Goal: Information Seeking & Learning: Learn about a topic

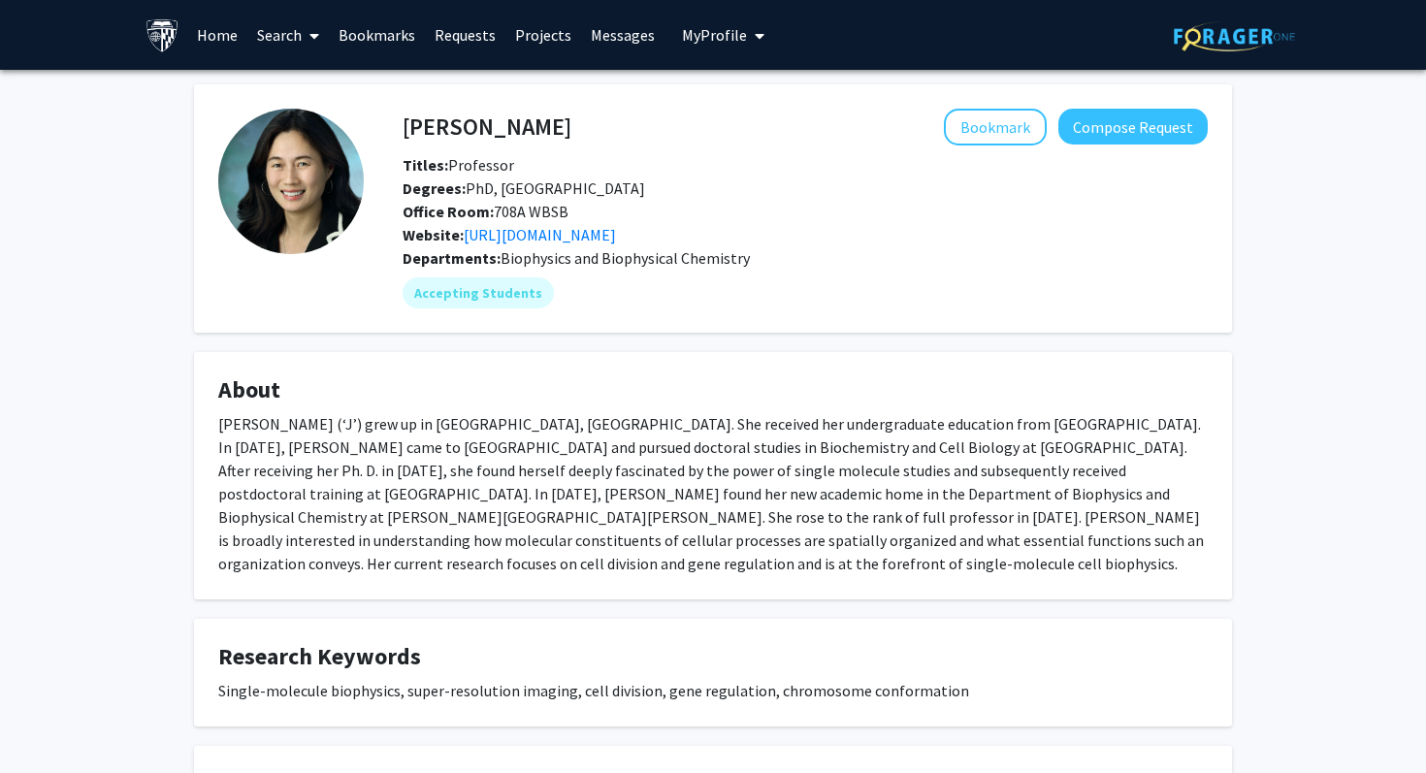
click at [224, 33] on link "Home" at bounding box center [217, 35] width 60 height 68
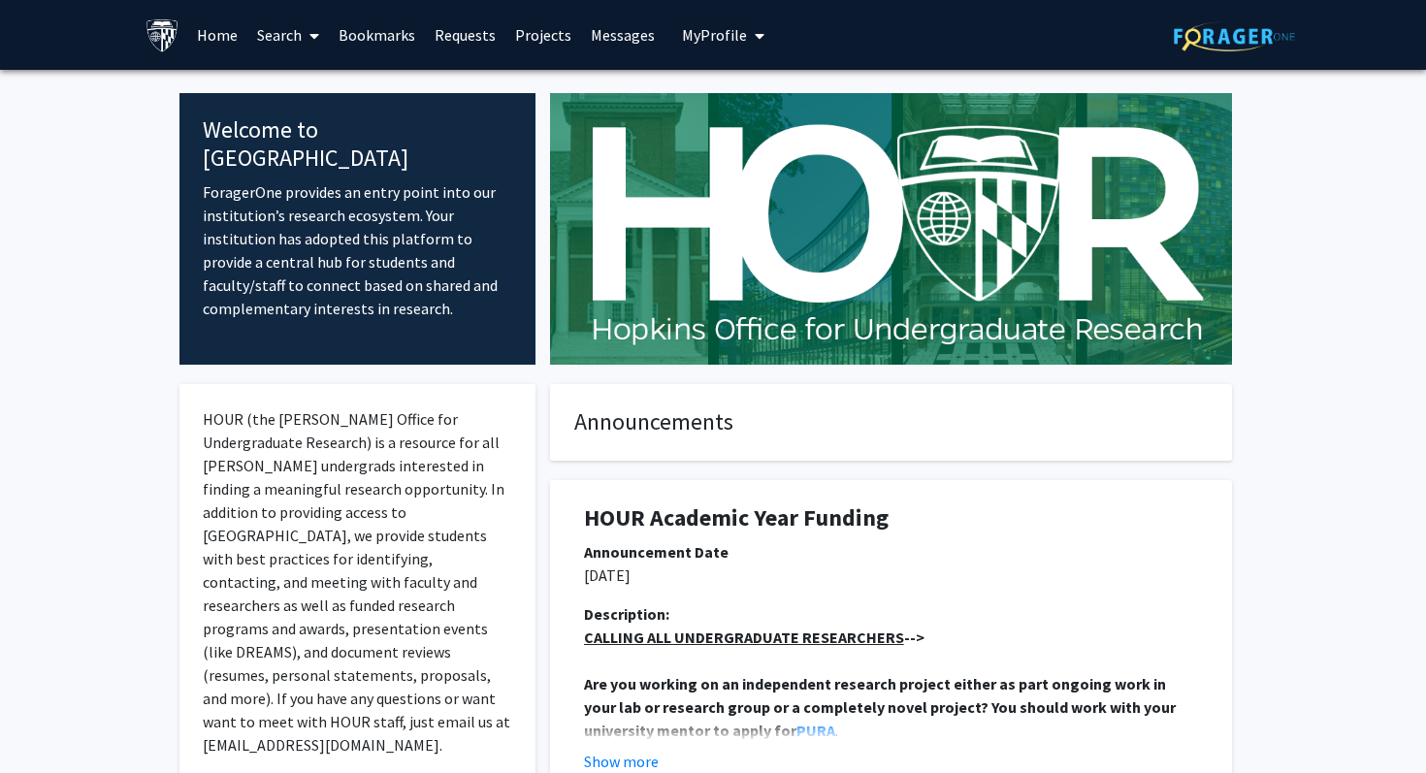
click at [299, 35] on link "Search" at bounding box center [287, 35] width 81 height 68
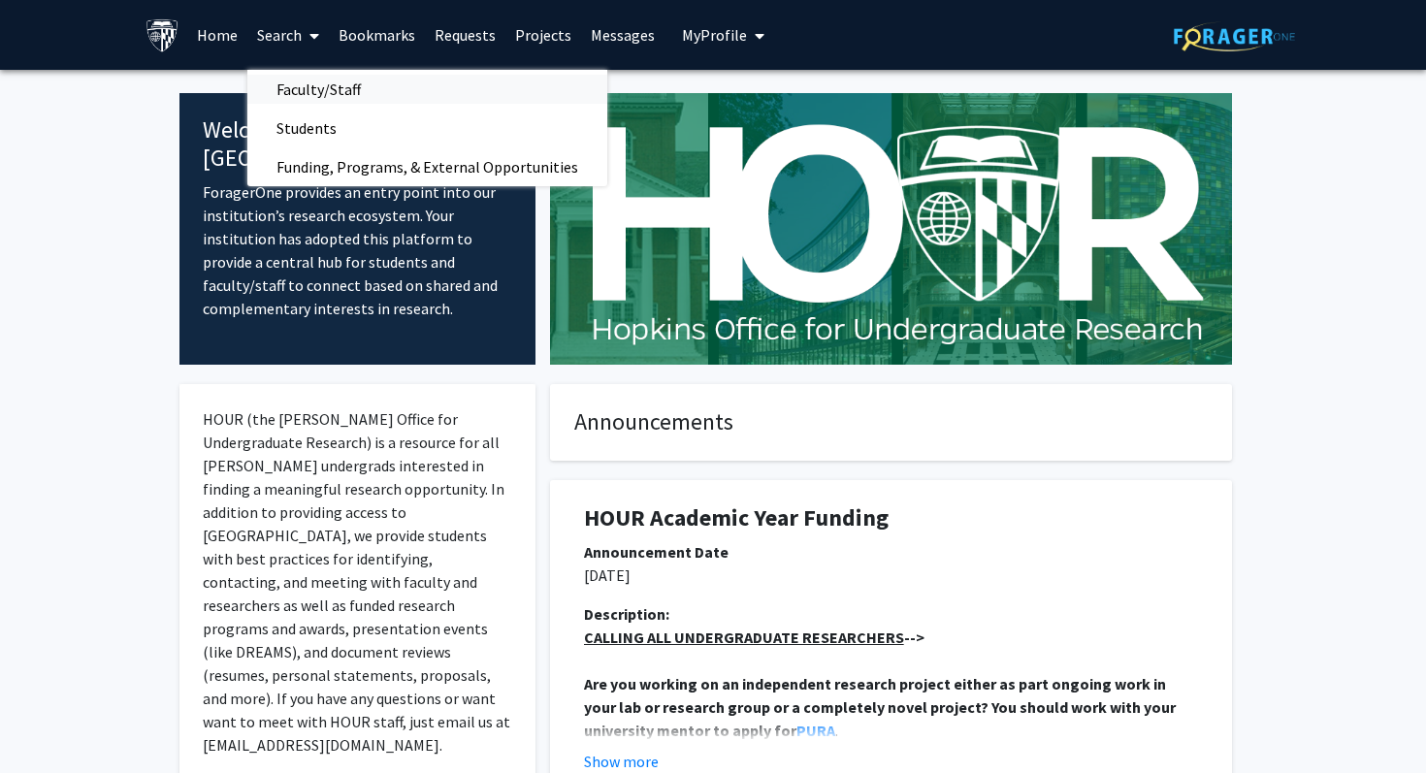
click at [322, 94] on span "Faculty/Staff" at bounding box center [318, 89] width 143 height 39
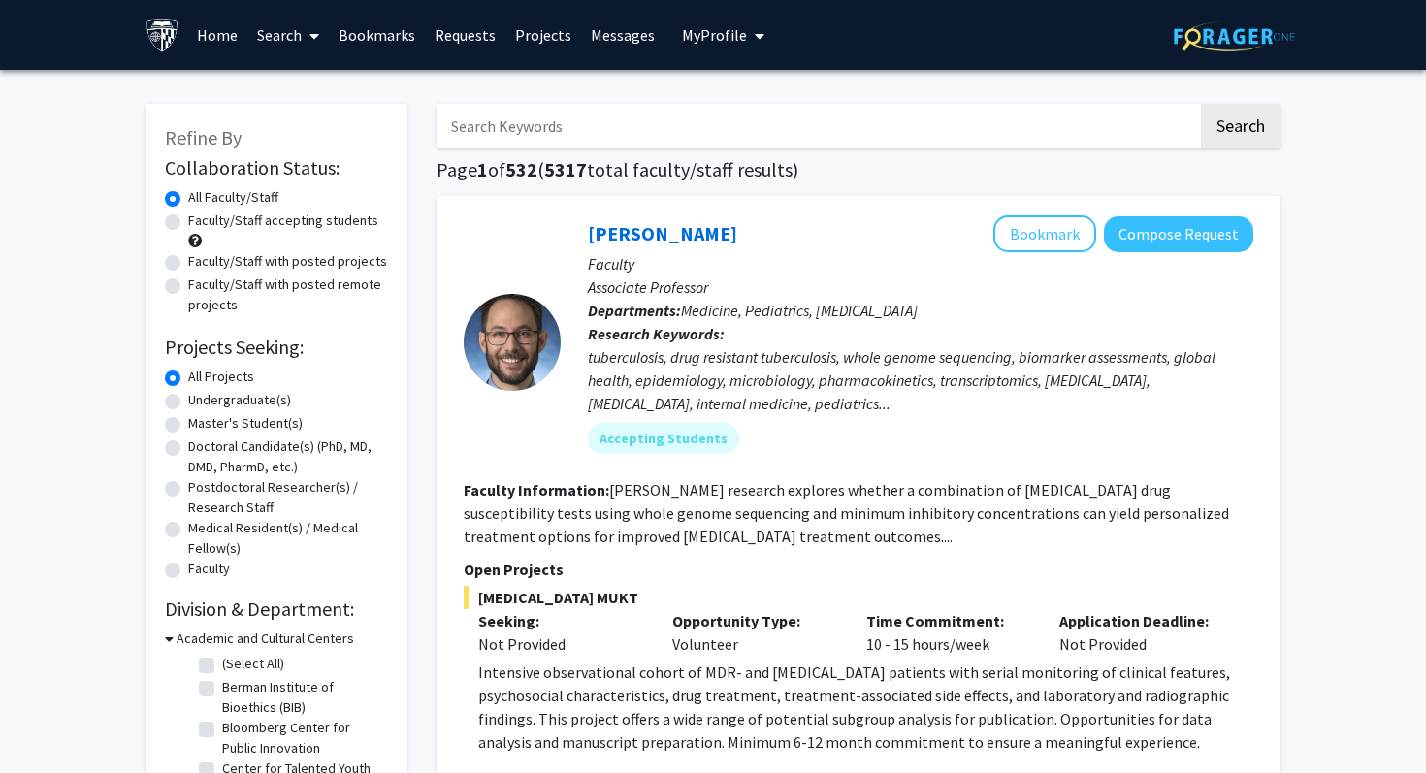
click at [545, 118] on input "Search Keywords" at bounding box center [816, 126] width 761 height 45
click at [1201, 104] on button "Search" at bounding box center [1241, 126] width 80 height 45
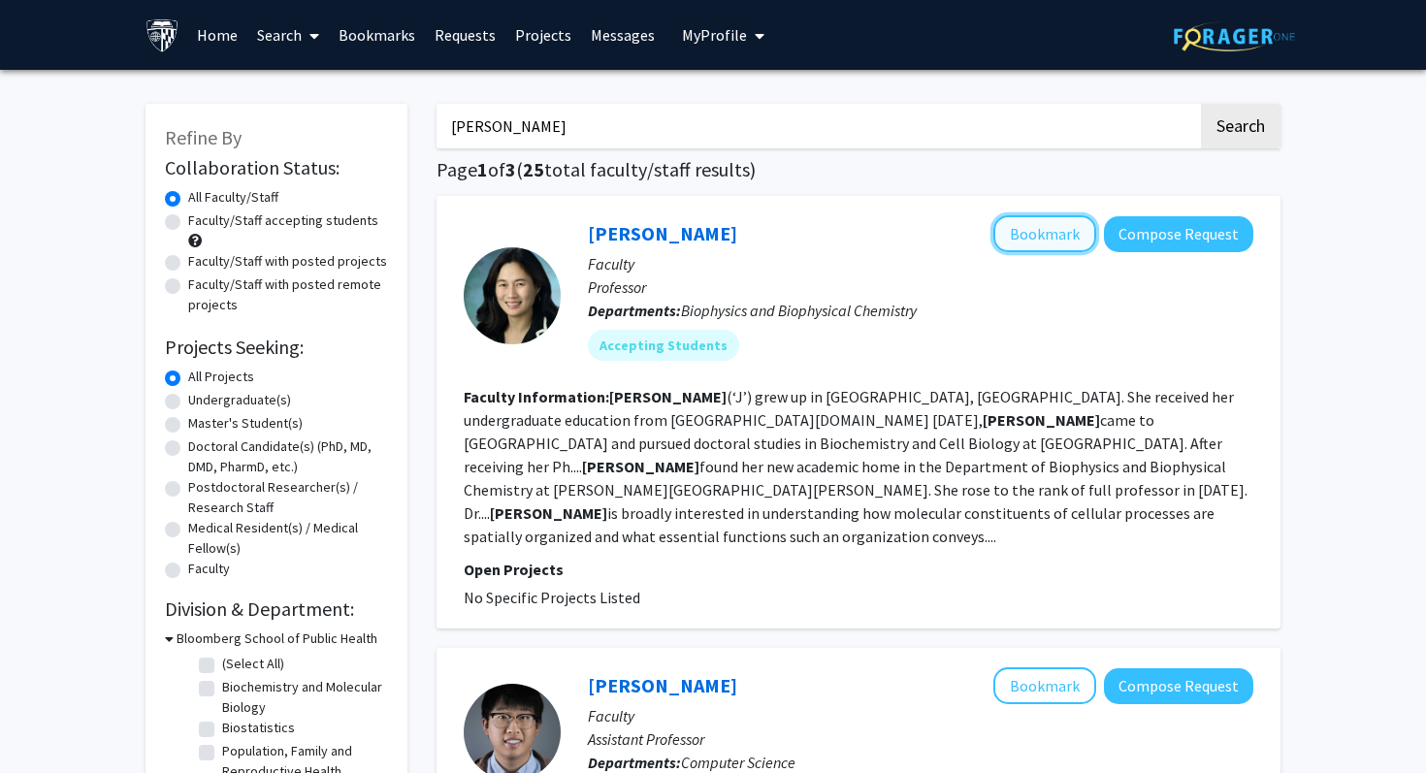
click at [1059, 235] on button "Bookmark" at bounding box center [1044, 233] width 103 height 37
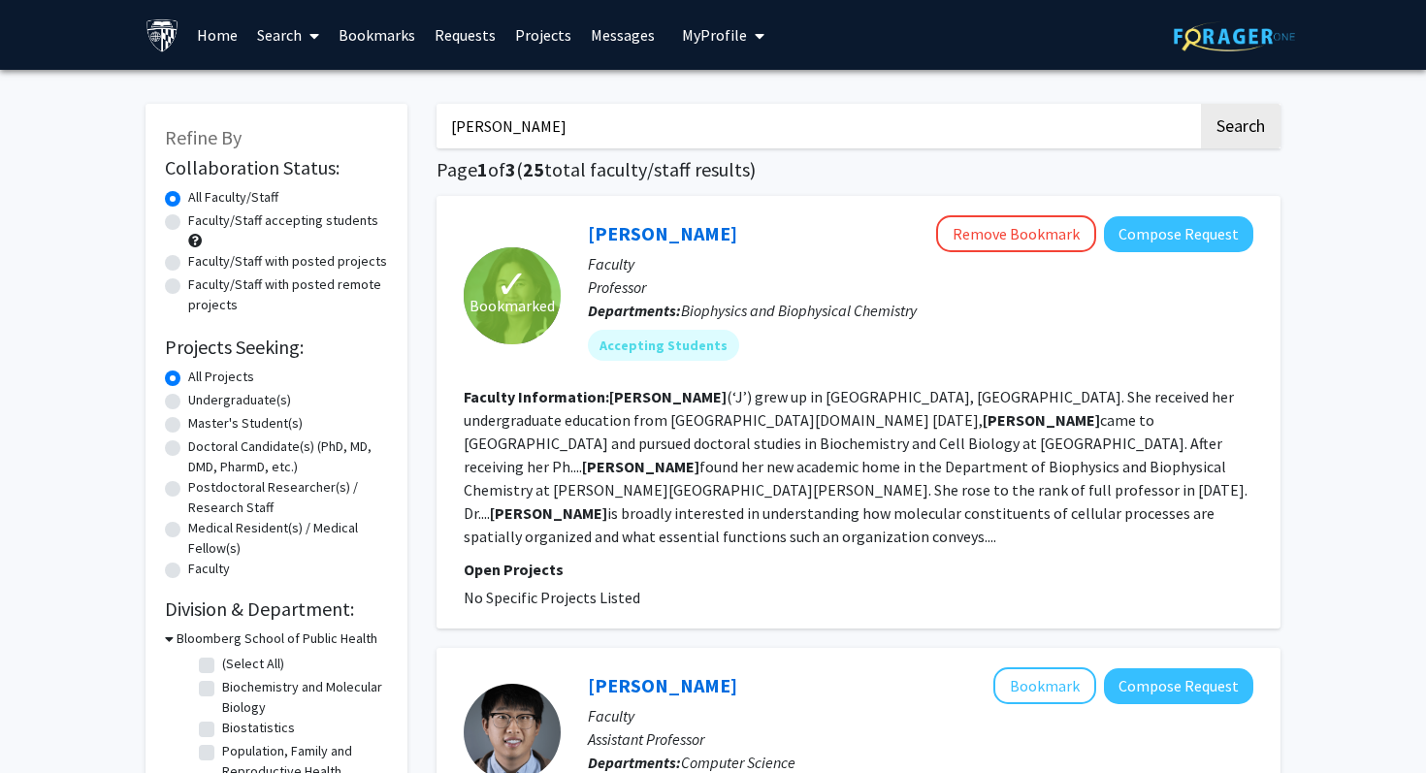
drag, startPoint x: 534, startPoint y: 136, endPoint x: 463, endPoint y: 136, distance: 71.8
click at [463, 136] on input "[PERSON_NAME]" at bounding box center [816, 126] width 761 height 45
type input "j"
click at [1201, 104] on button "Search" at bounding box center [1241, 126] width 80 height 45
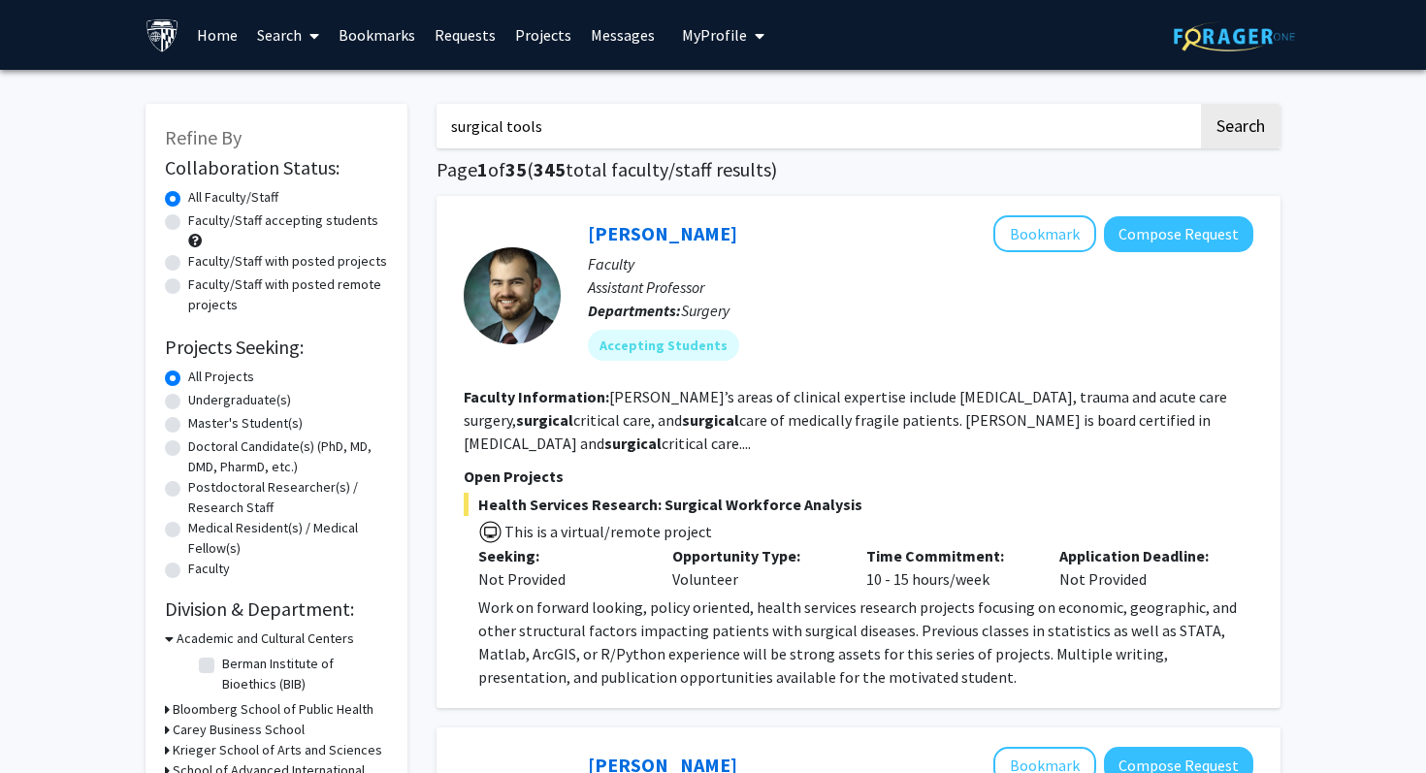
type input "surgical tools"
click at [1201, 104] on button "Search" at bounding box center [1241, 126] width 80 height 45
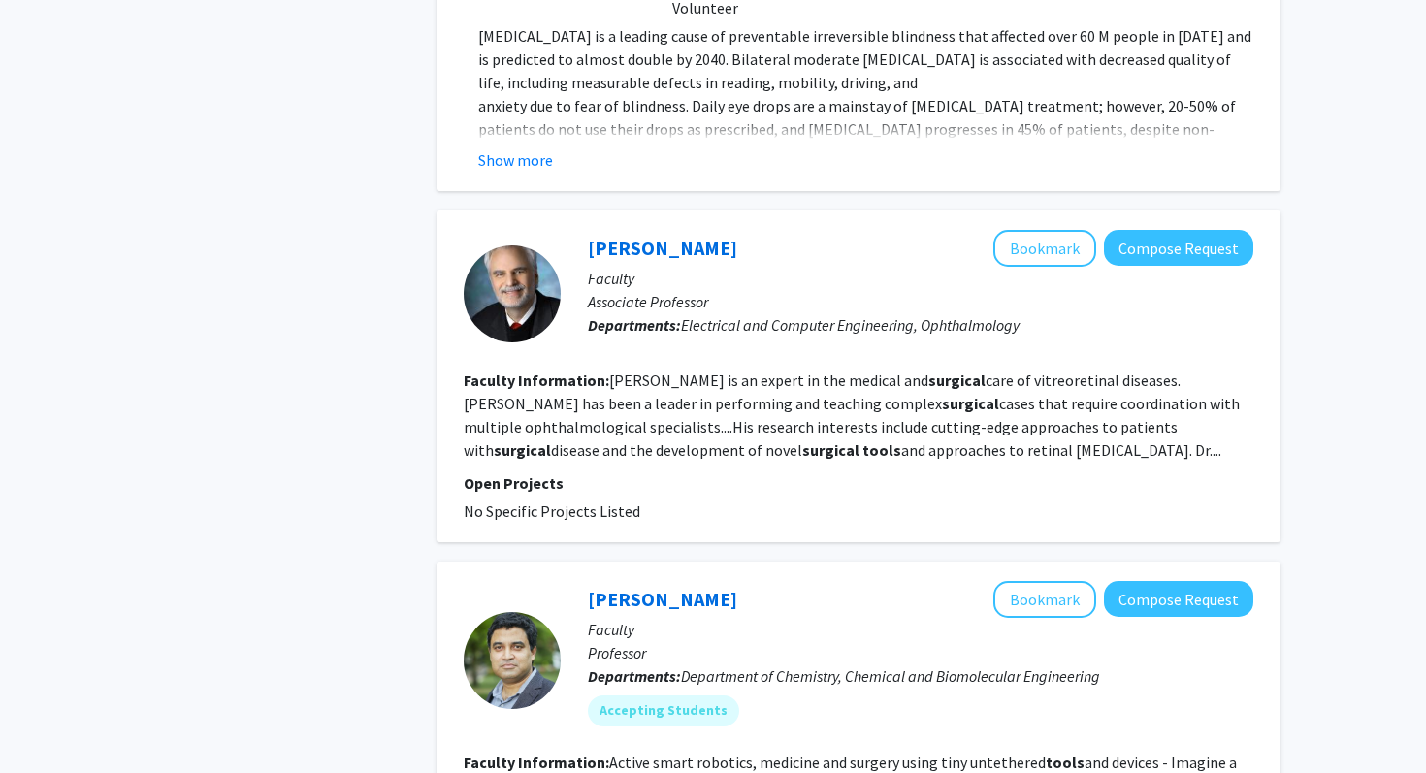
scroll to position [2025, 0]
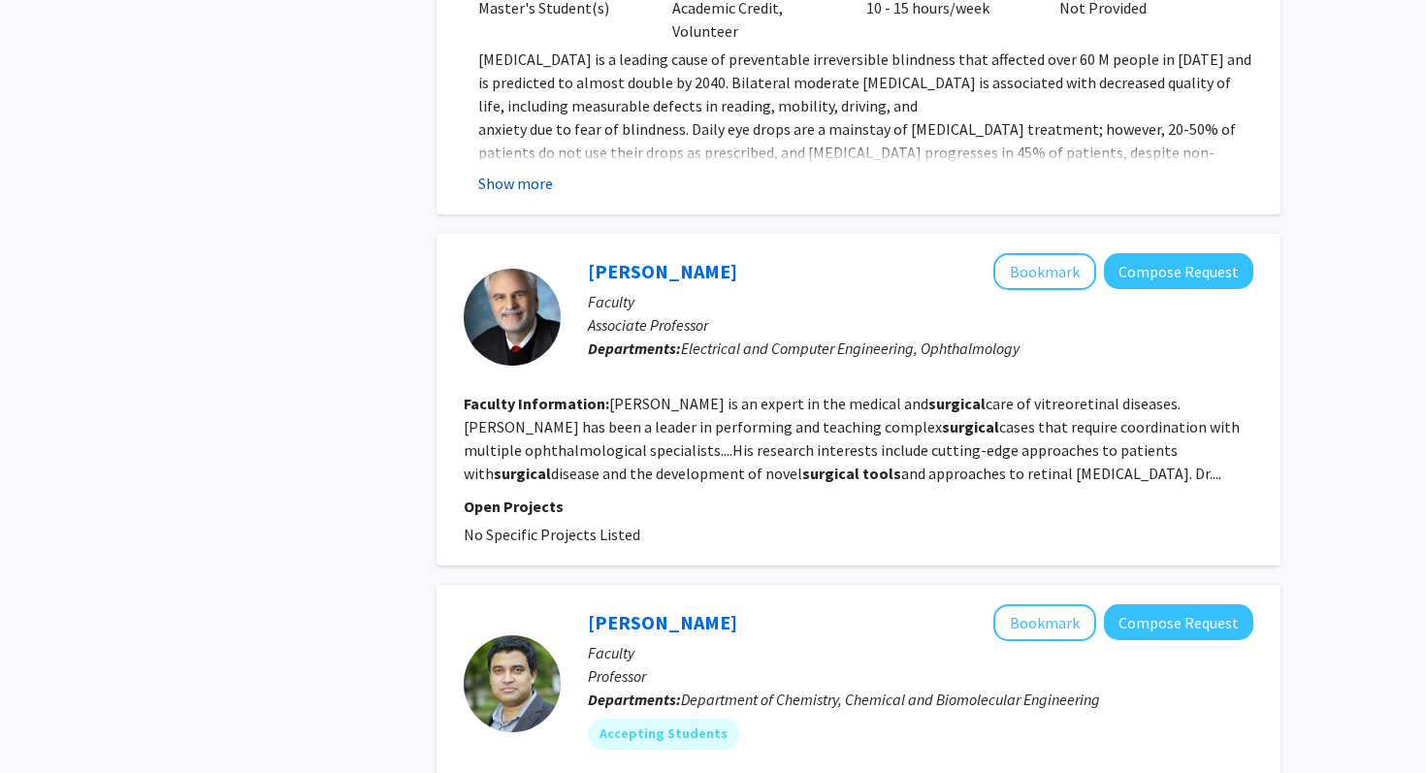
click at [549, 172] on button "Show more" at bounding box center [515, 183] width 75 height 23
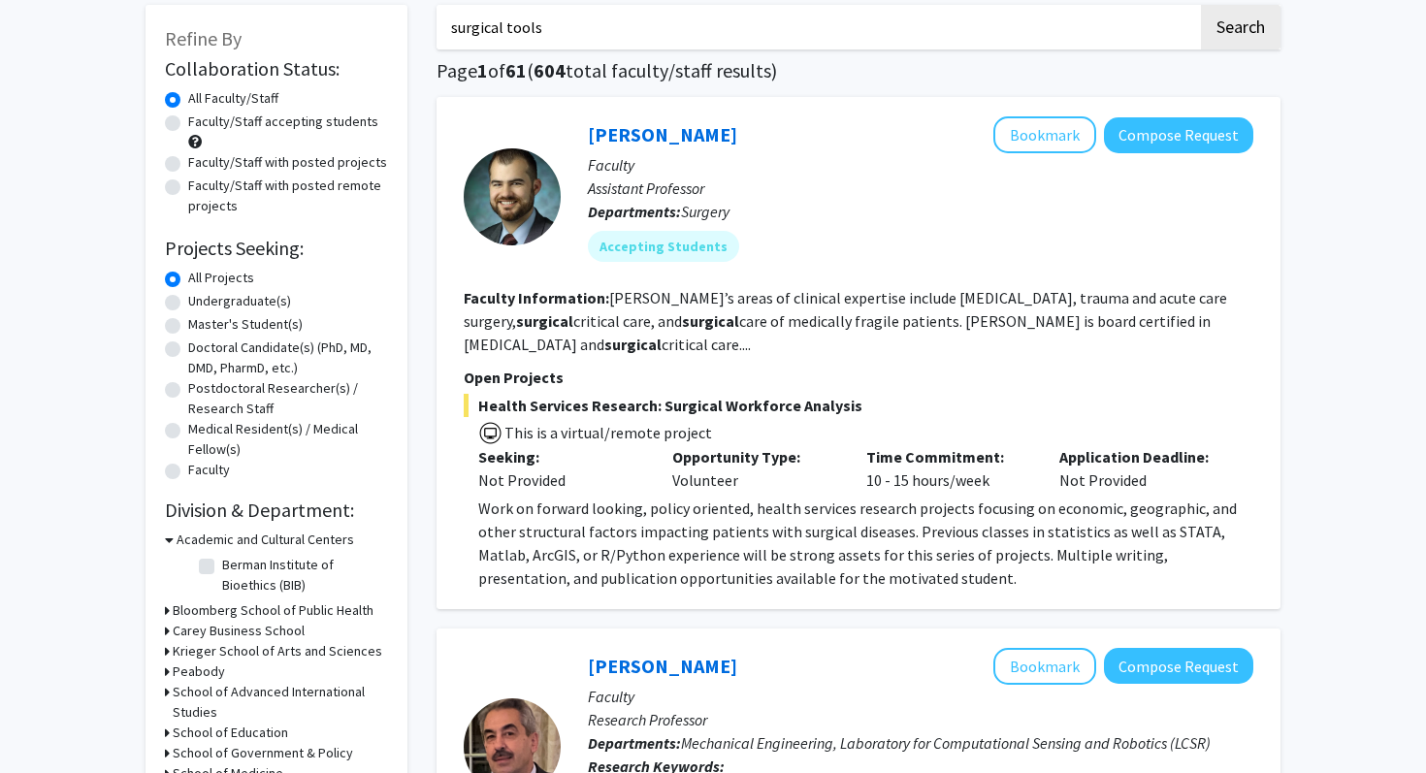
scroll to position [353, 0]
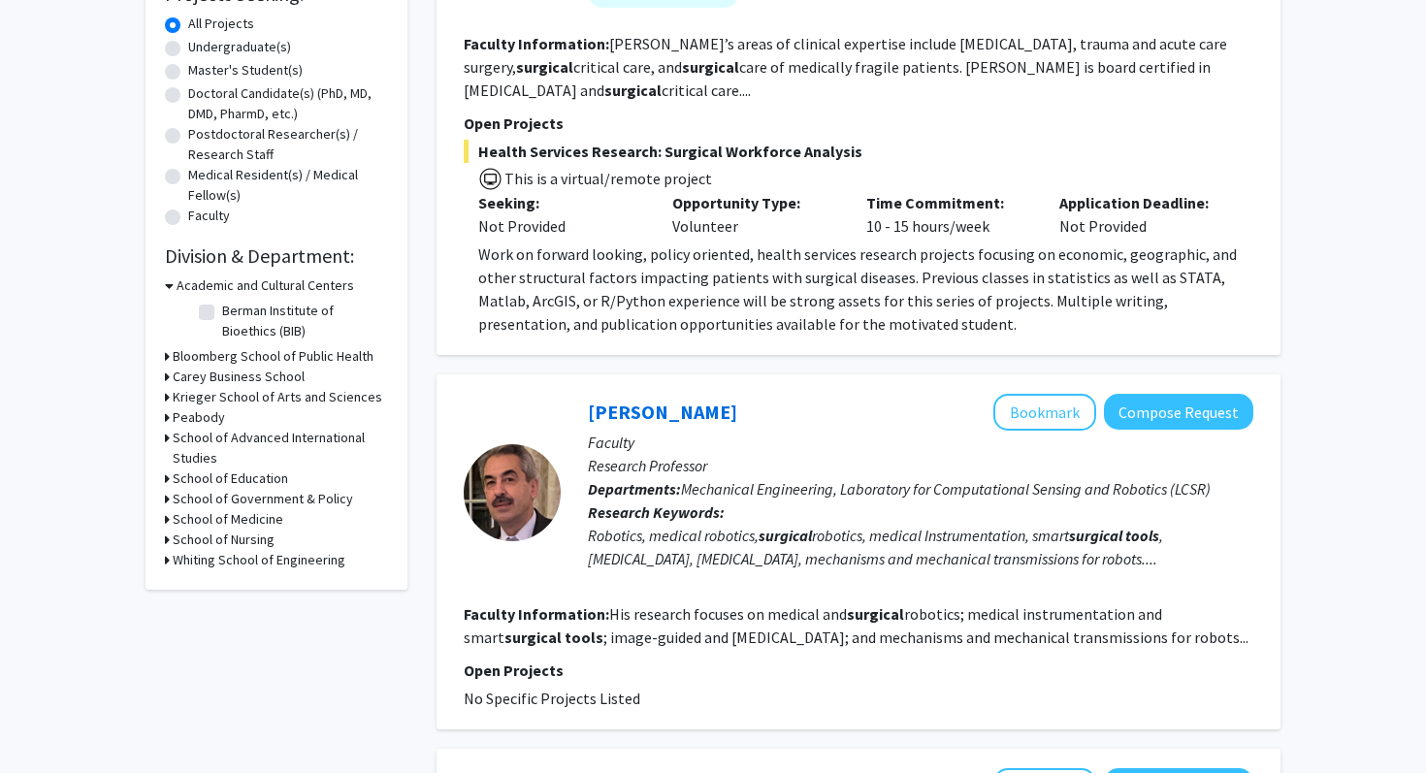
click at [210, 562] on h3 "Whiting School of Engineering" at bounding box center [259, 560] width 173 height 20
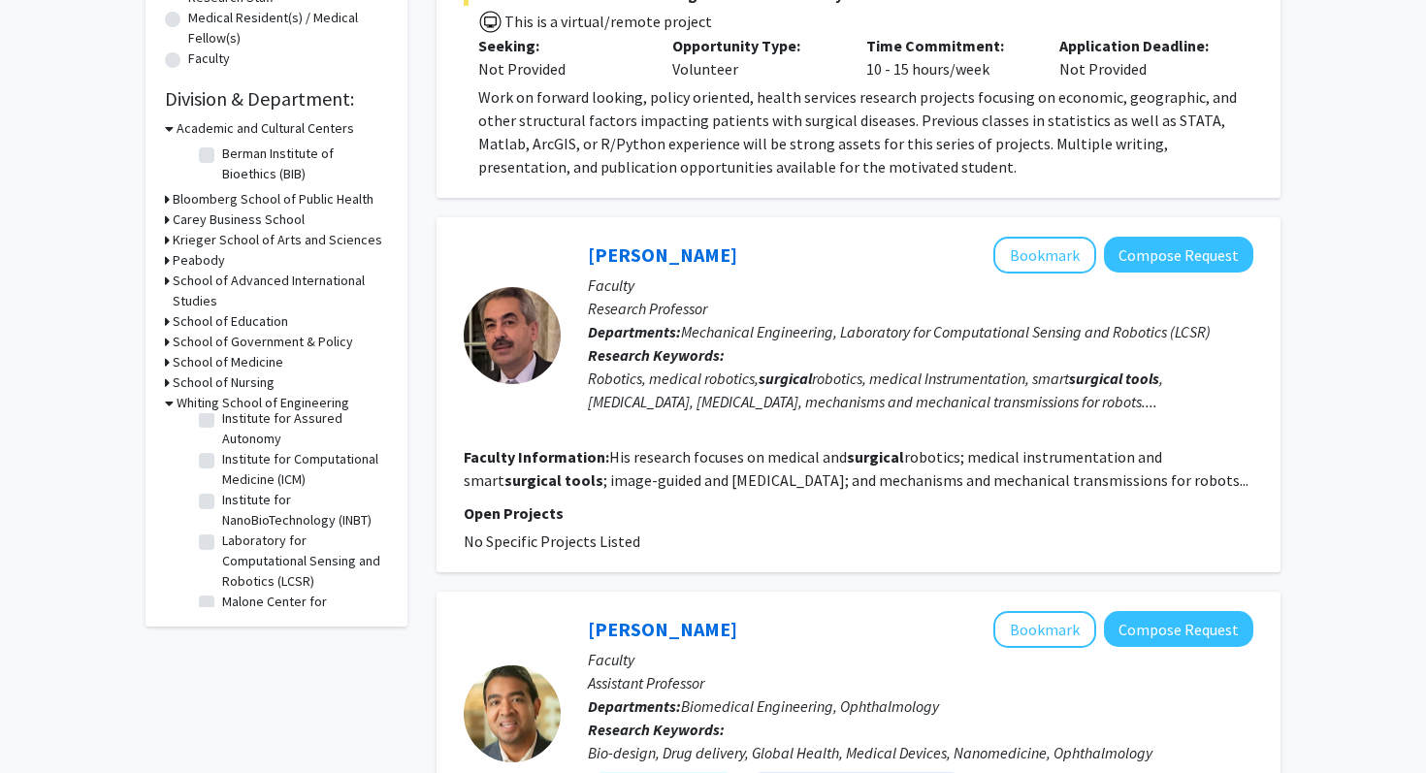
scroll to position [524, 0]
click at [222, 485] on label "Institute for NanoBioTechnology (INBT)" at bounding box center [302, 499] width 161 height 41
click at [222, 485] on input "Institute for NanoBioTechnology (INBT)" at bounding box center [228, 485] width 13 height 13
checkbox input "true"
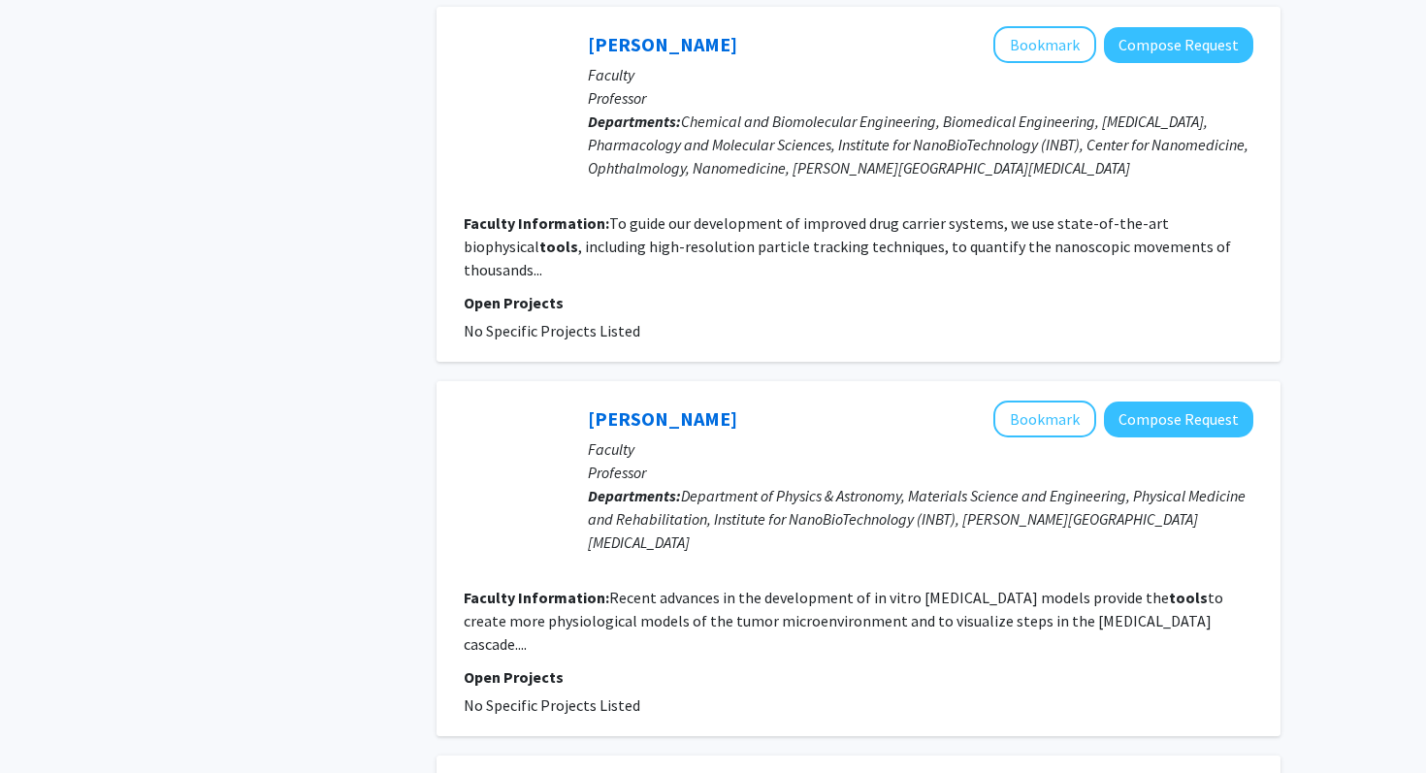
scroll to position [2014, 0]
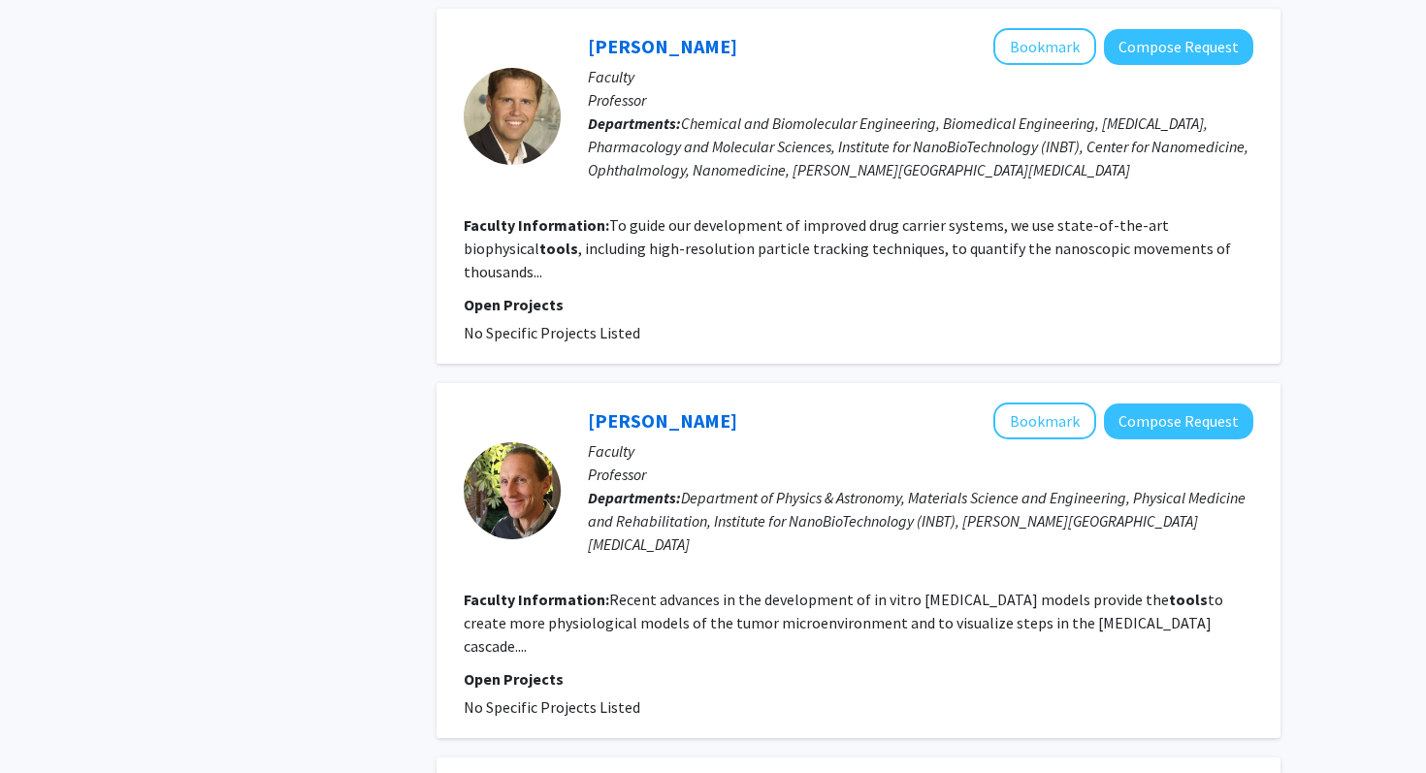
click at [634, 233] on fg-read-more "To guide our development of improved drug carrier systems, we use state-of-the-…" at bounding box center [847, 248] width 767 height 66
click at [670, 47] on link "[PERSON_NAME]" at bounding box center [662, 46] width 149 height 24
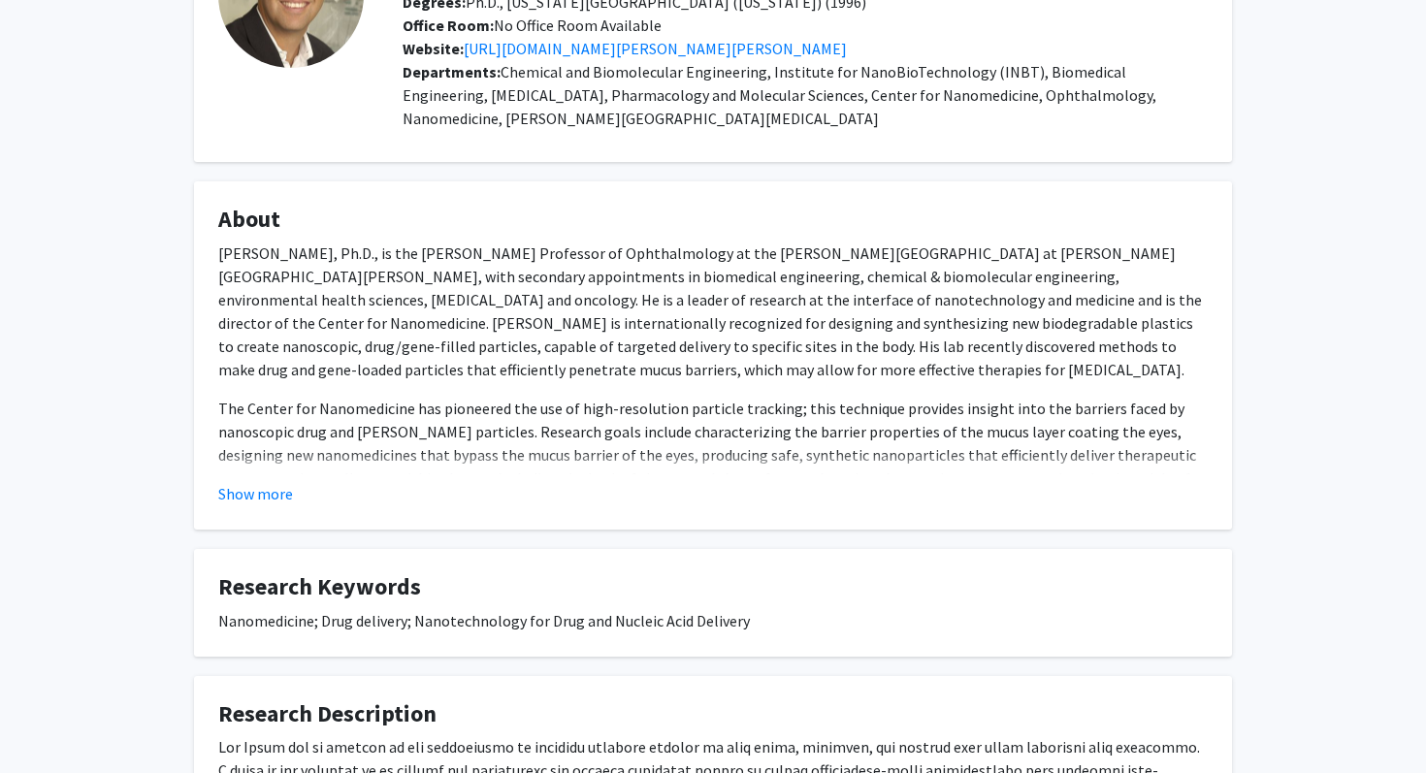
scroll to position [187, 0]
click at [269, 488] on button "Show more" at bounding box center [255, 492] width 75 height 23
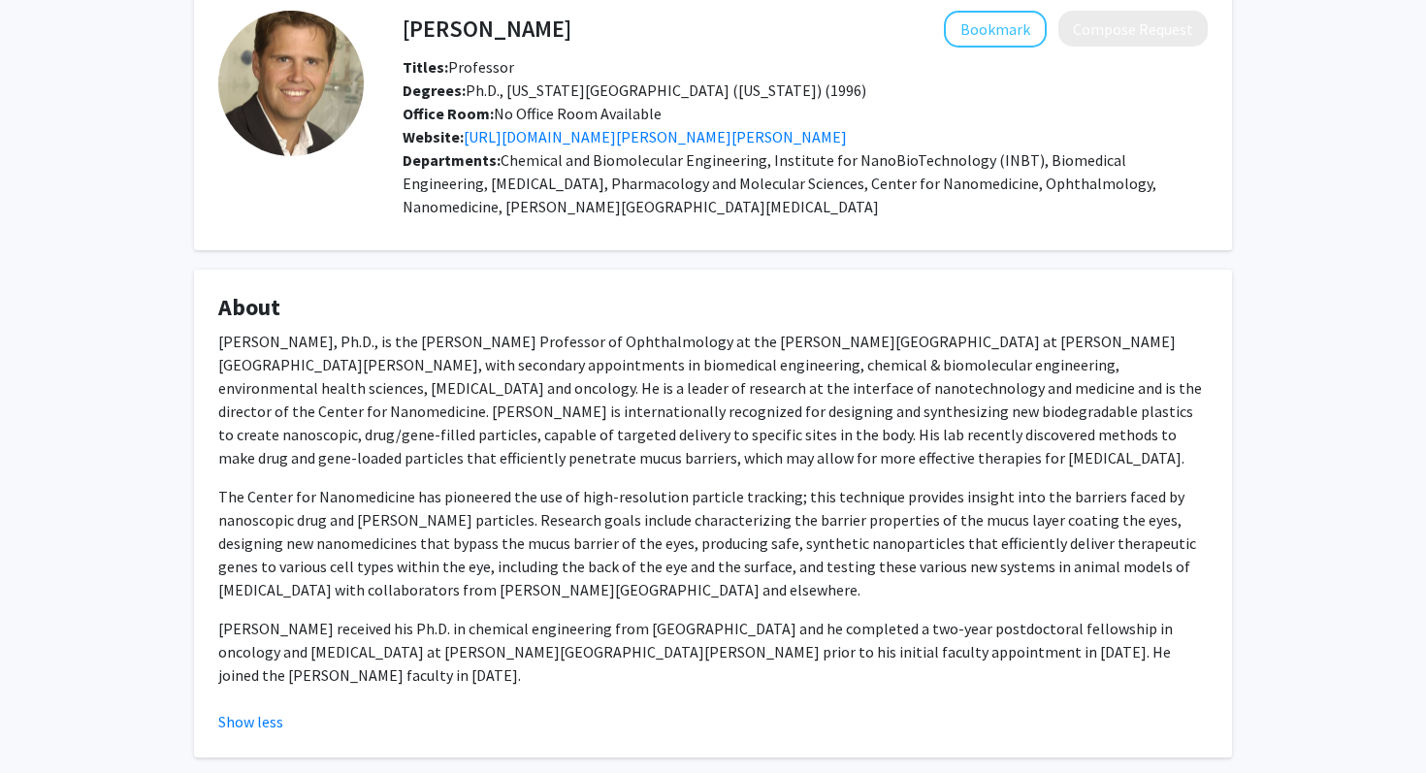
scroll to position [0, 0]
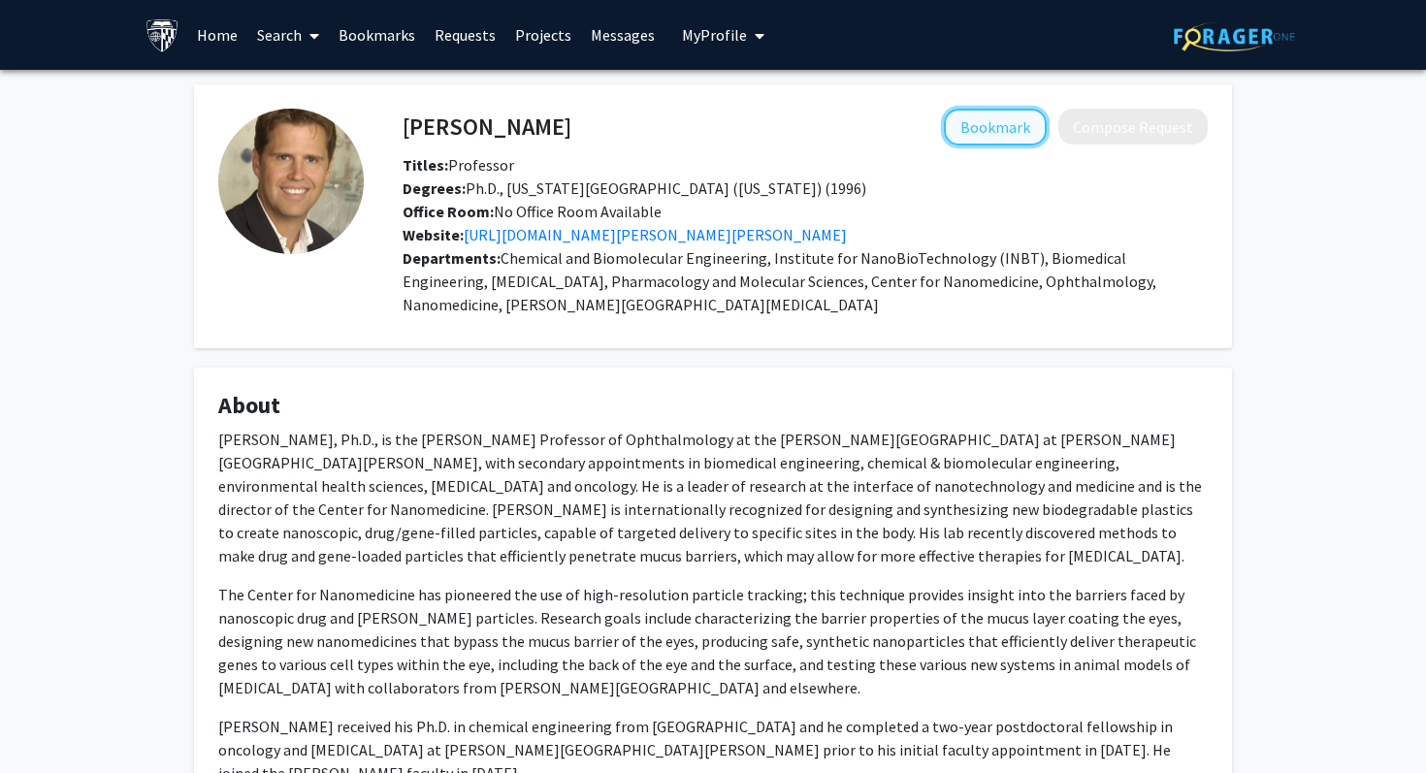
click at [975, 123] on button "Bookmark" at bounding box center [995, 127] width 103 height 37
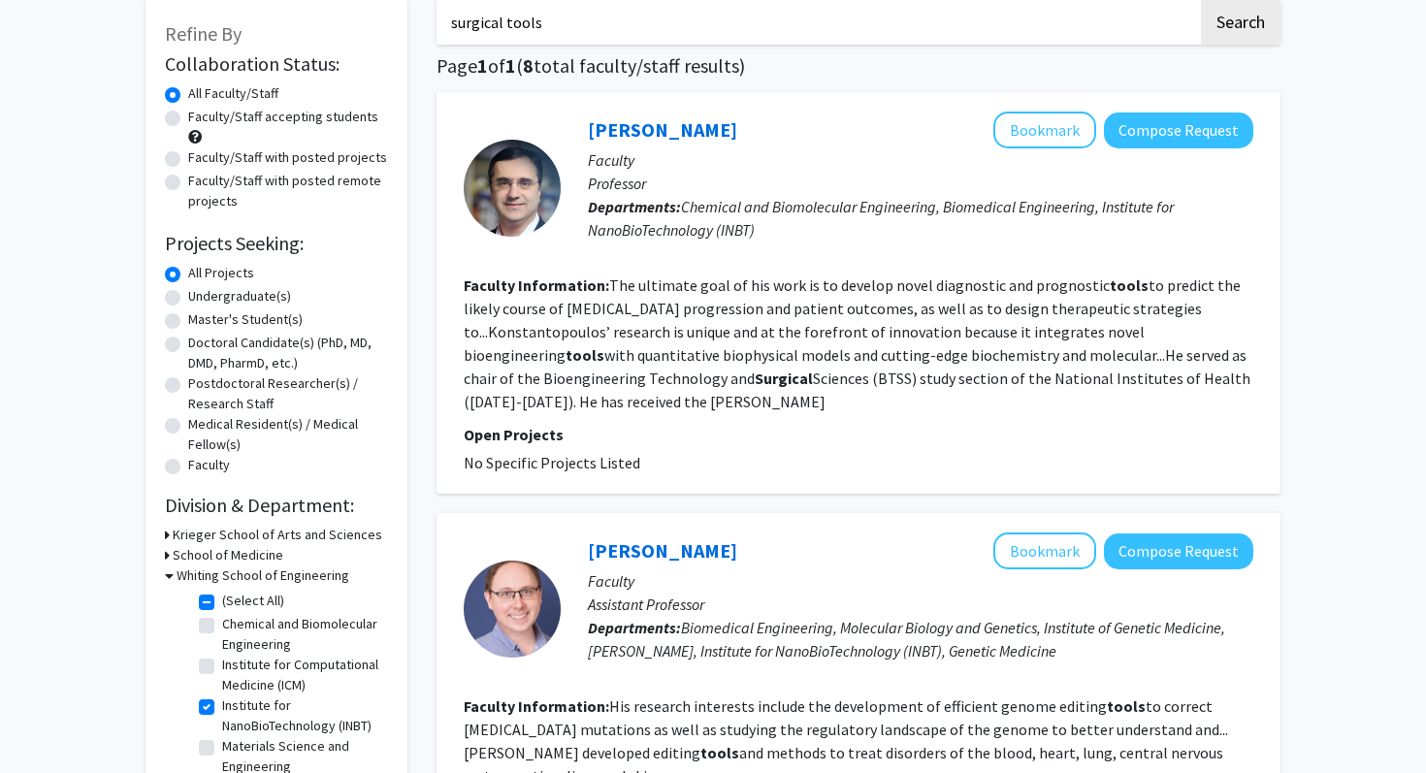
scroll to position [102, 0]
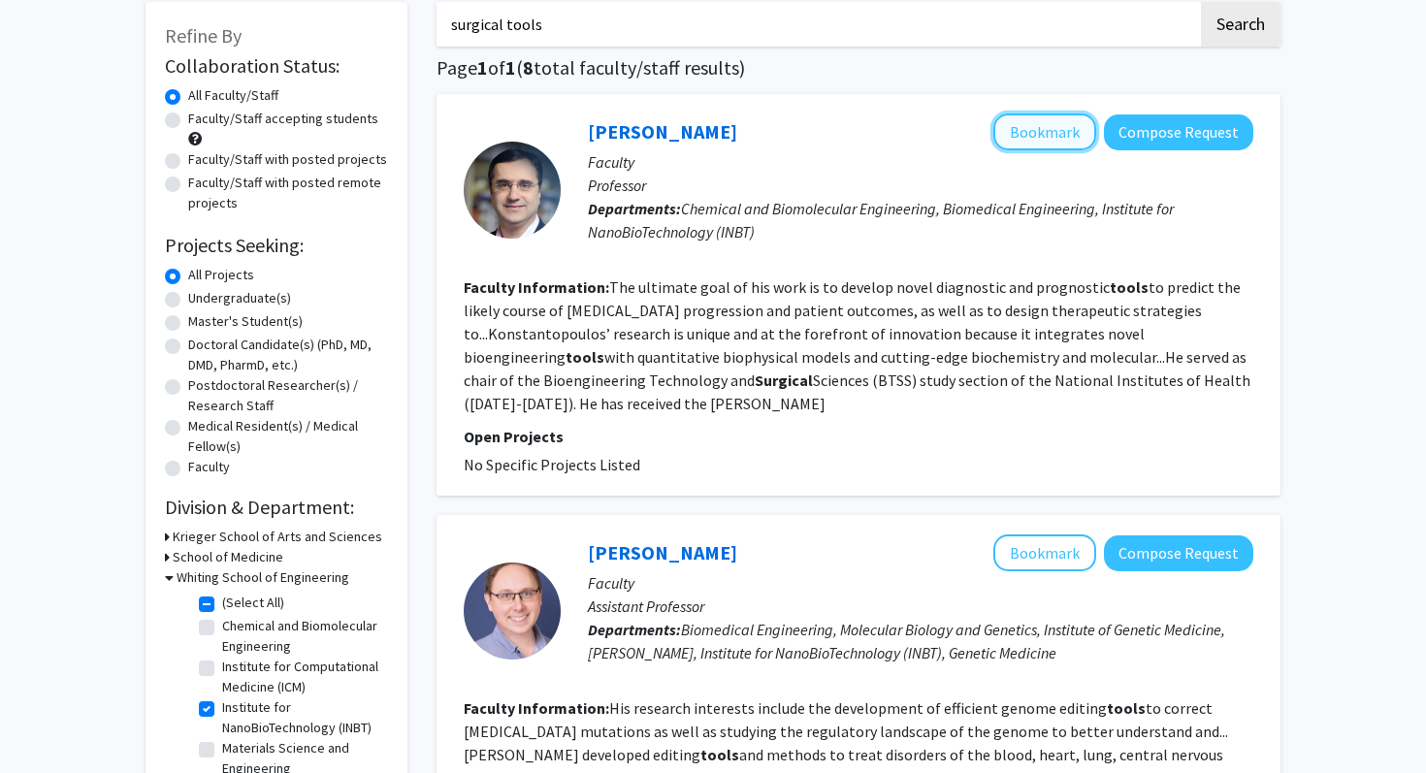
click at [1075, 139] on button "Bookmark" at bounding box center [1044, 131] width 103 height 37
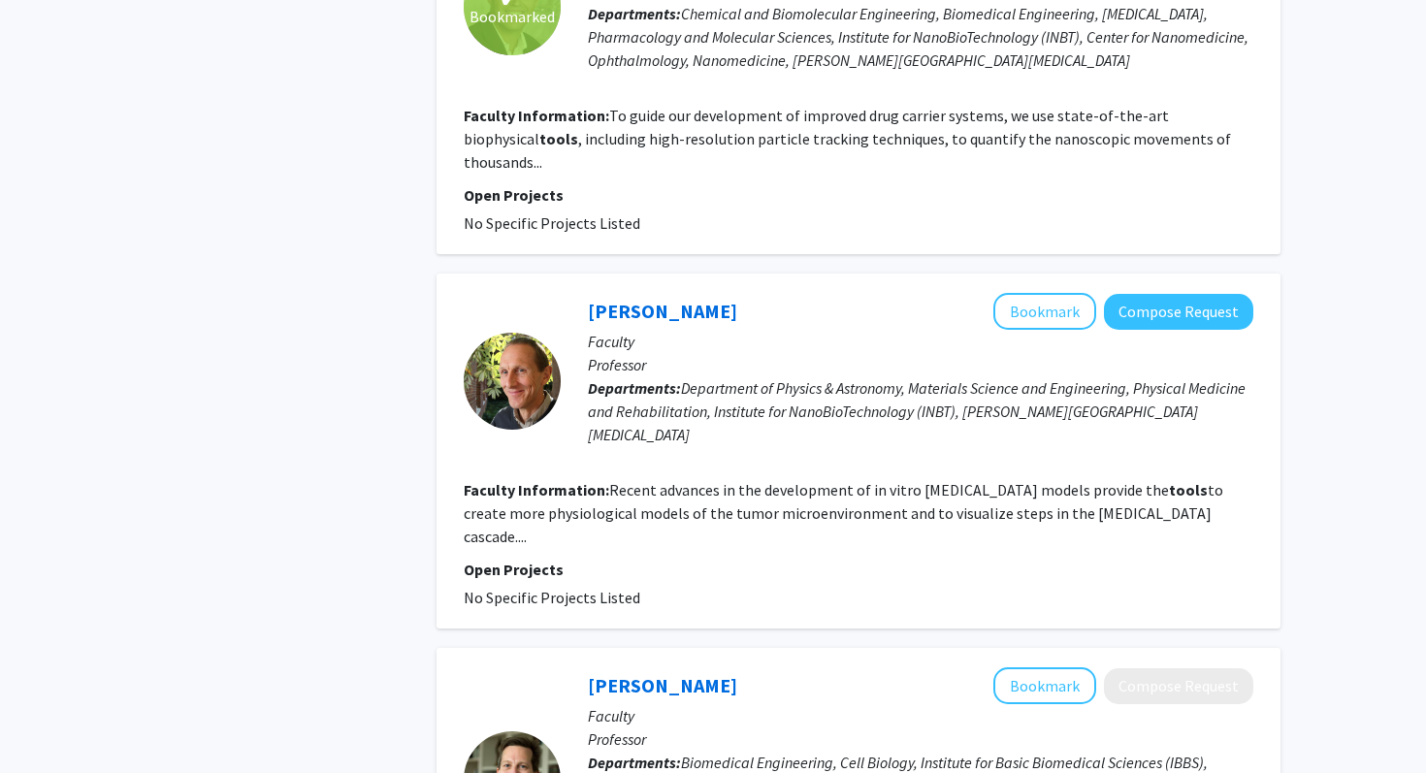
scroll to position [2122, 0]
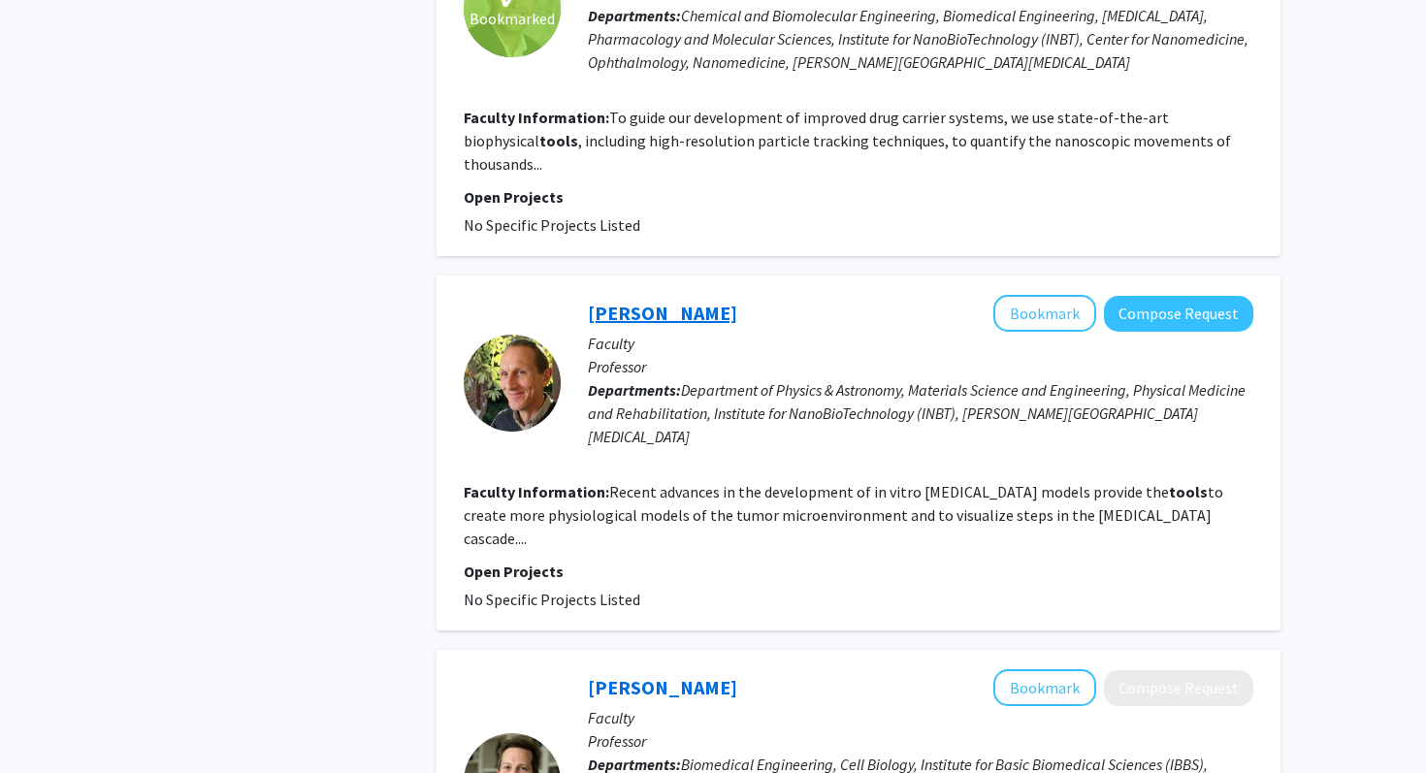
click at [697, 301] on link "[PERSON_NAME]" at bounding box center [662, 313] width 149 height 24
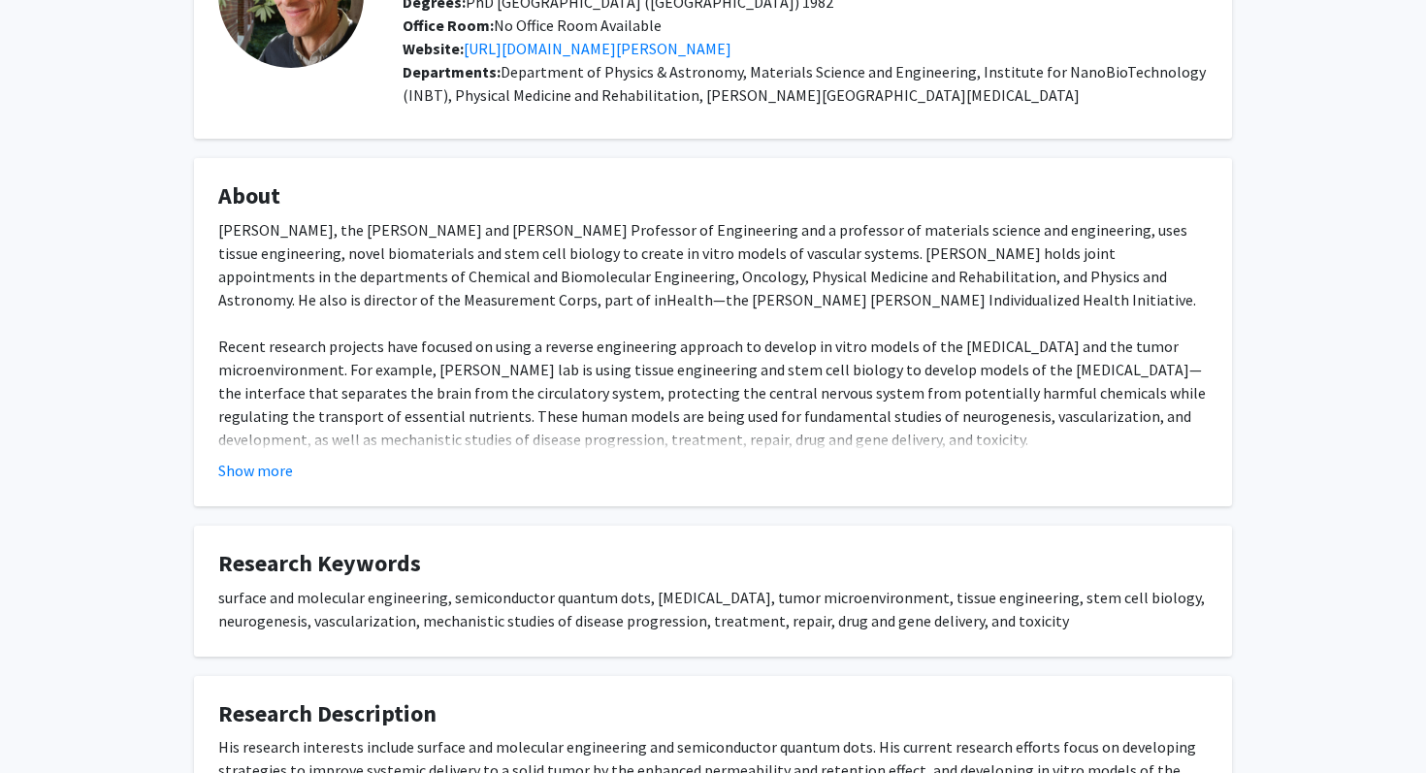
scroll to position [191, 0]
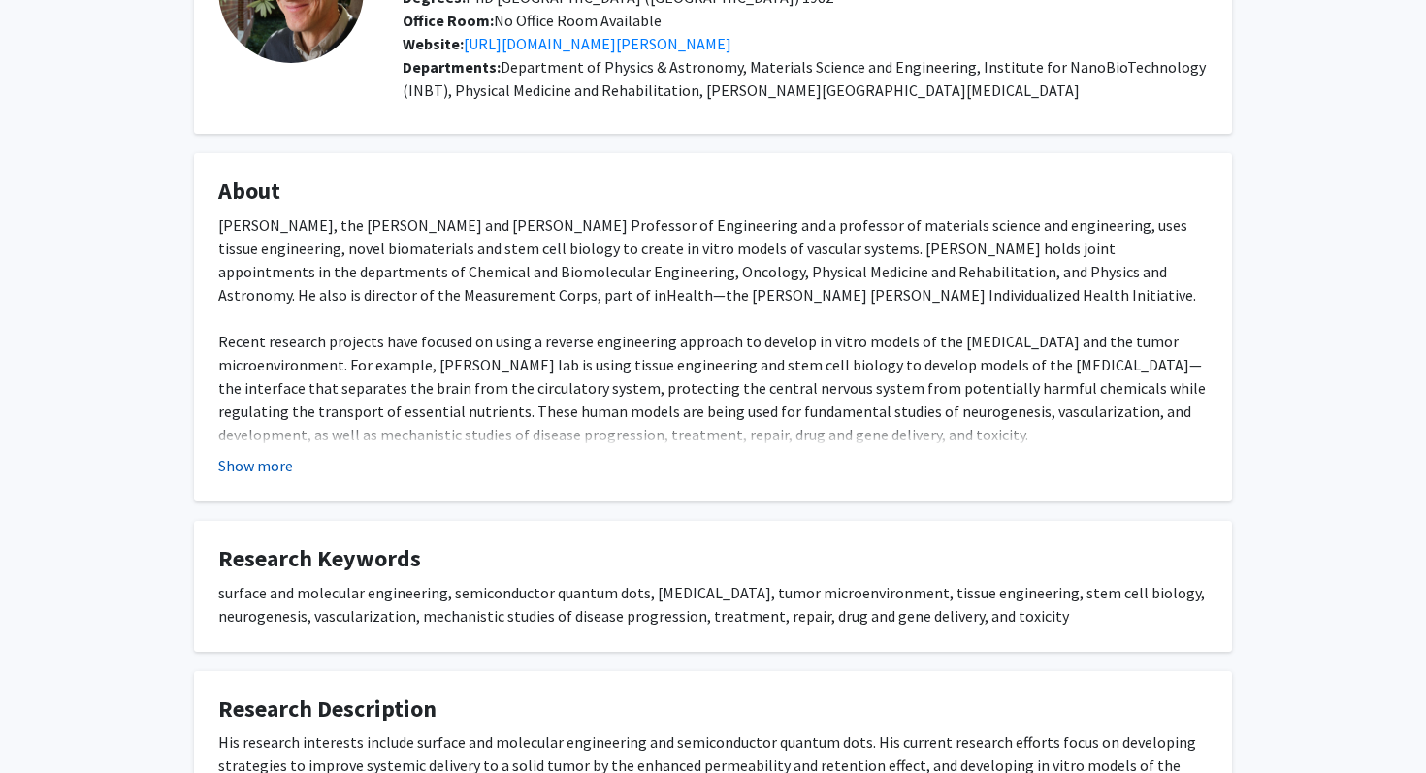
click at [255, 457] on button "Show more" at bounding box center [255, 465] width 75 height 23
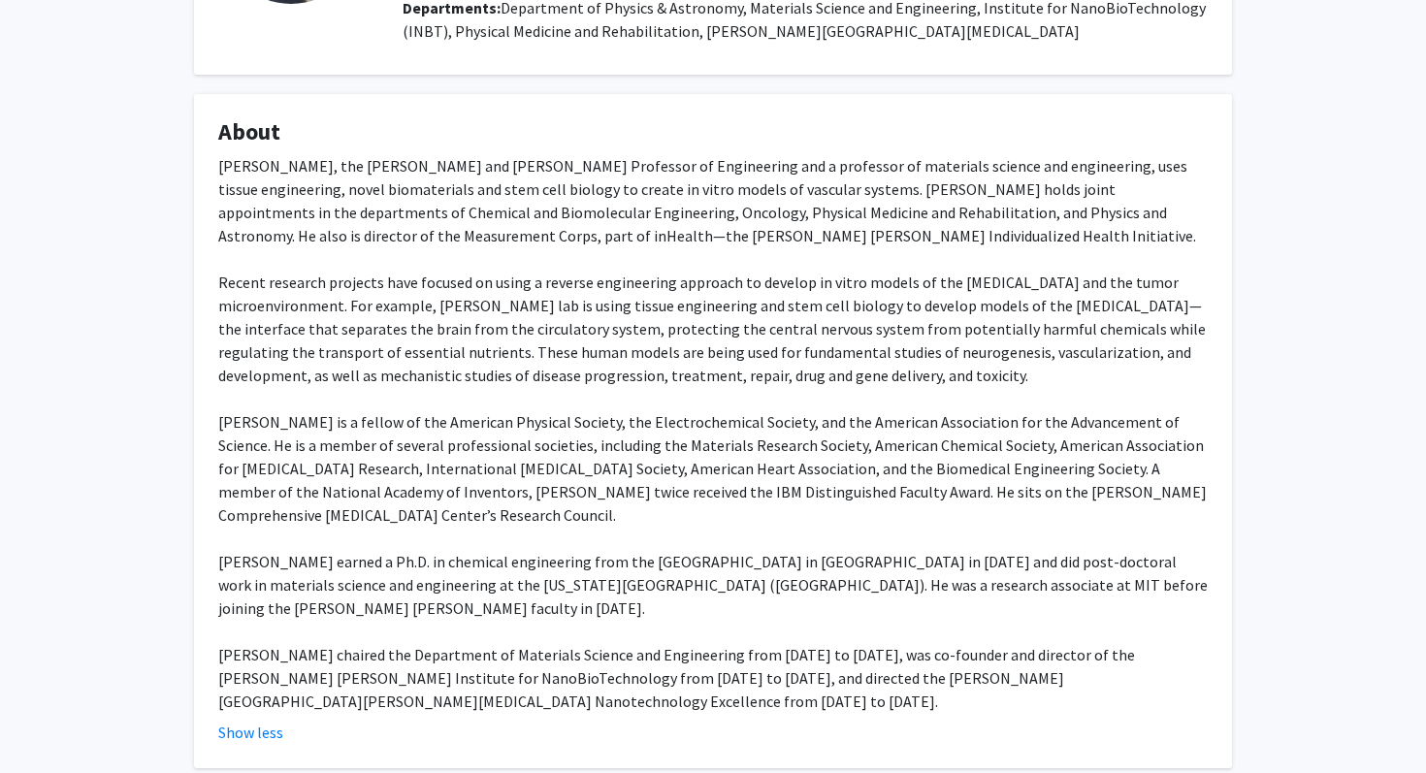
scroll to position [0, 0]
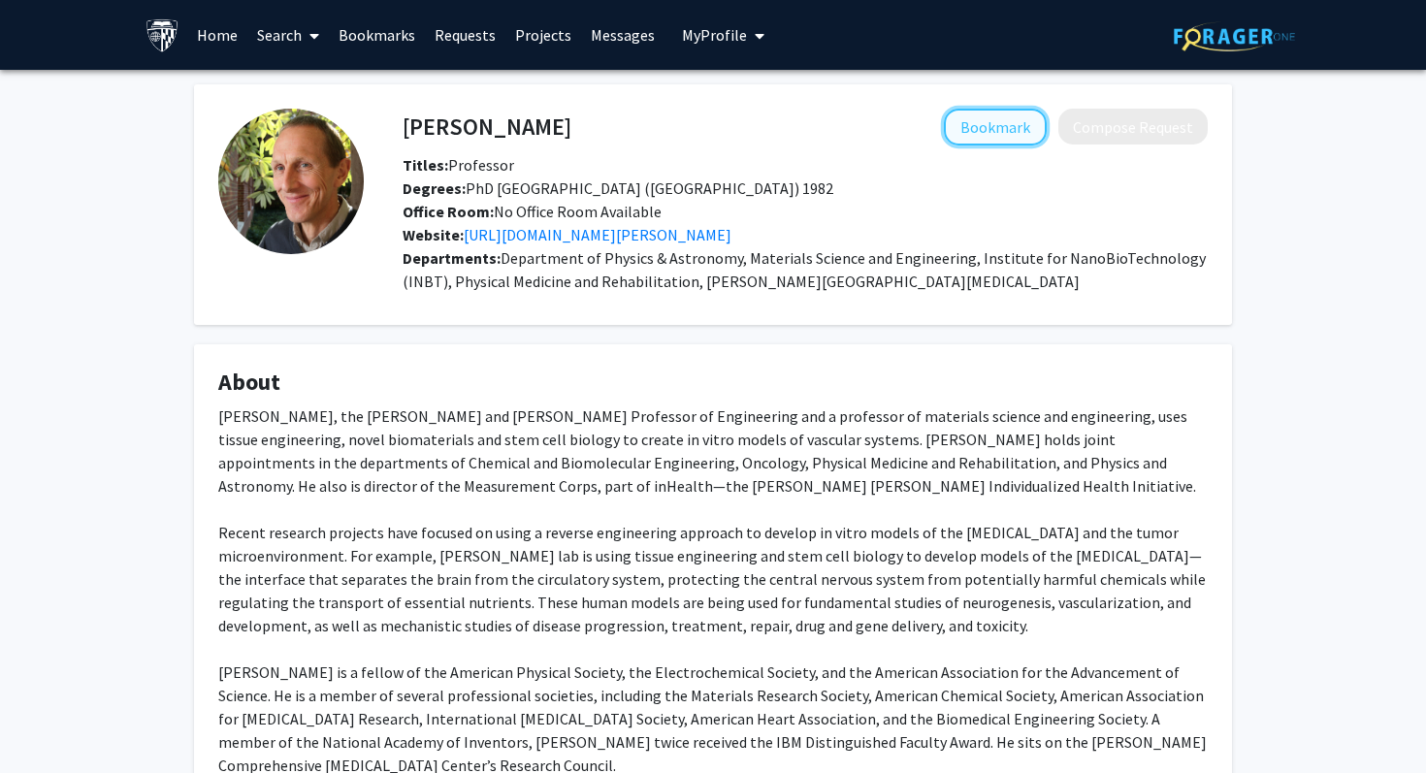
click at [992, 129] on button "Bookmark" at bounding box center [995, 127] width 103 height 37
click at [441, 34] on link "Requests" at bounding box center [465, 35] width 80 height 68
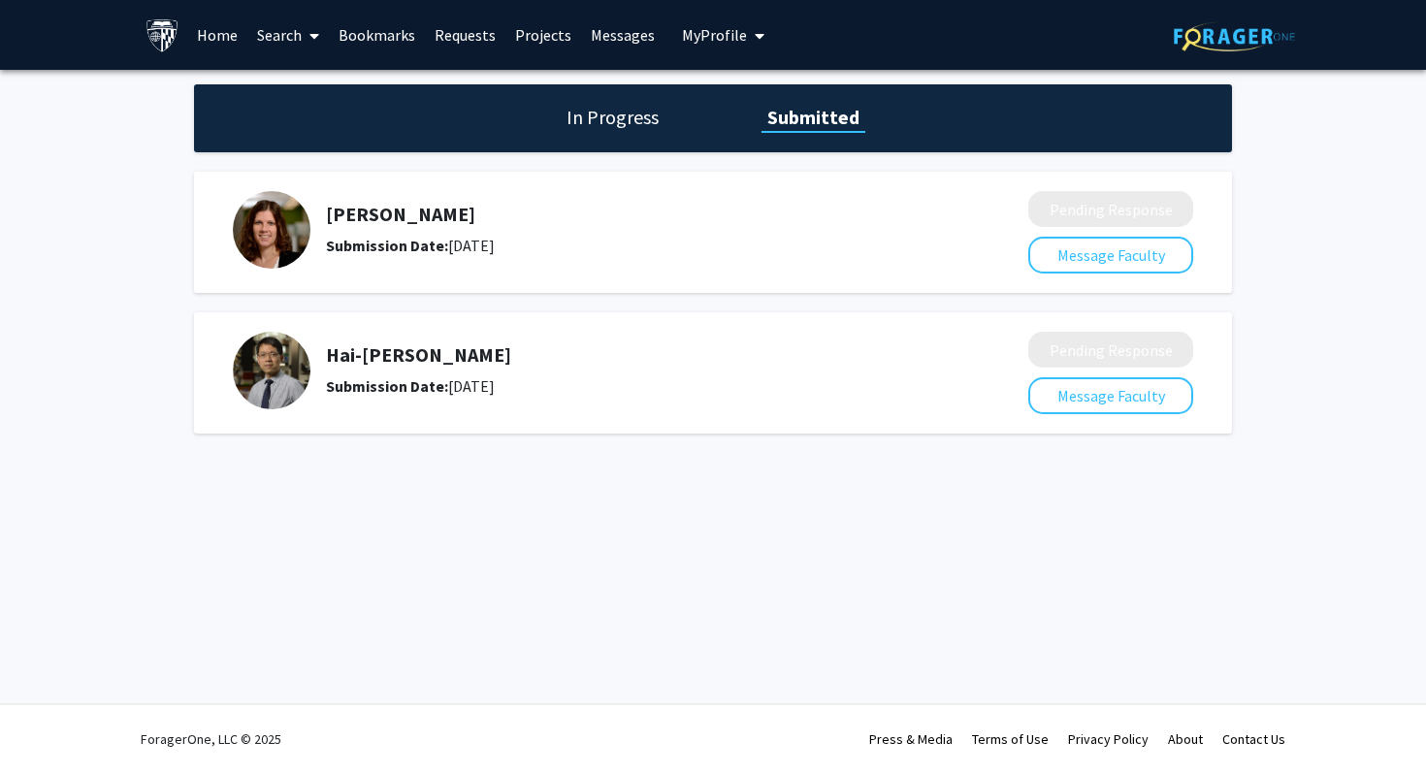
click at [695, 36] on span "My Profile" at bounding box center [714, 34] width 65 height 19
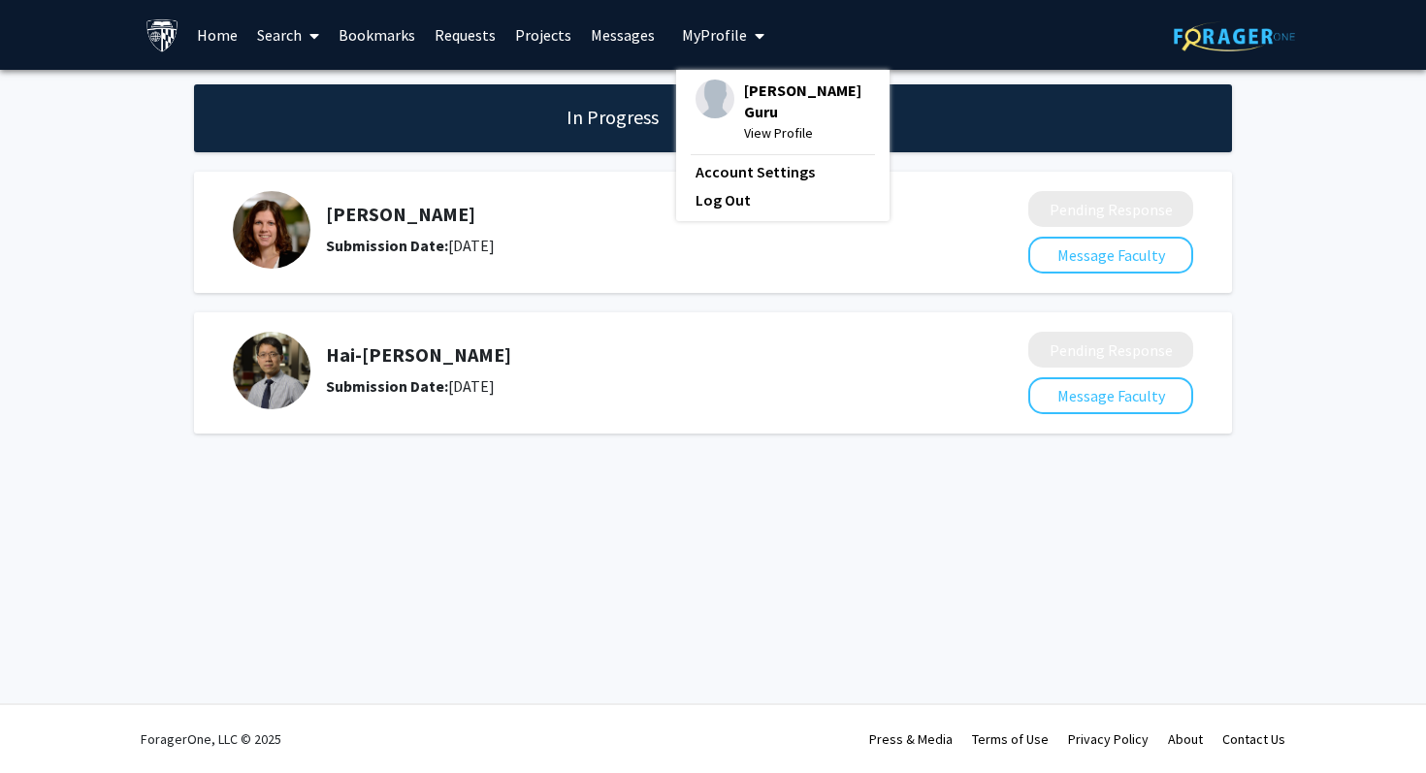
click at [386, 38] on link "Bookmarks" at bounding box center [377, 35] width 96 height 68
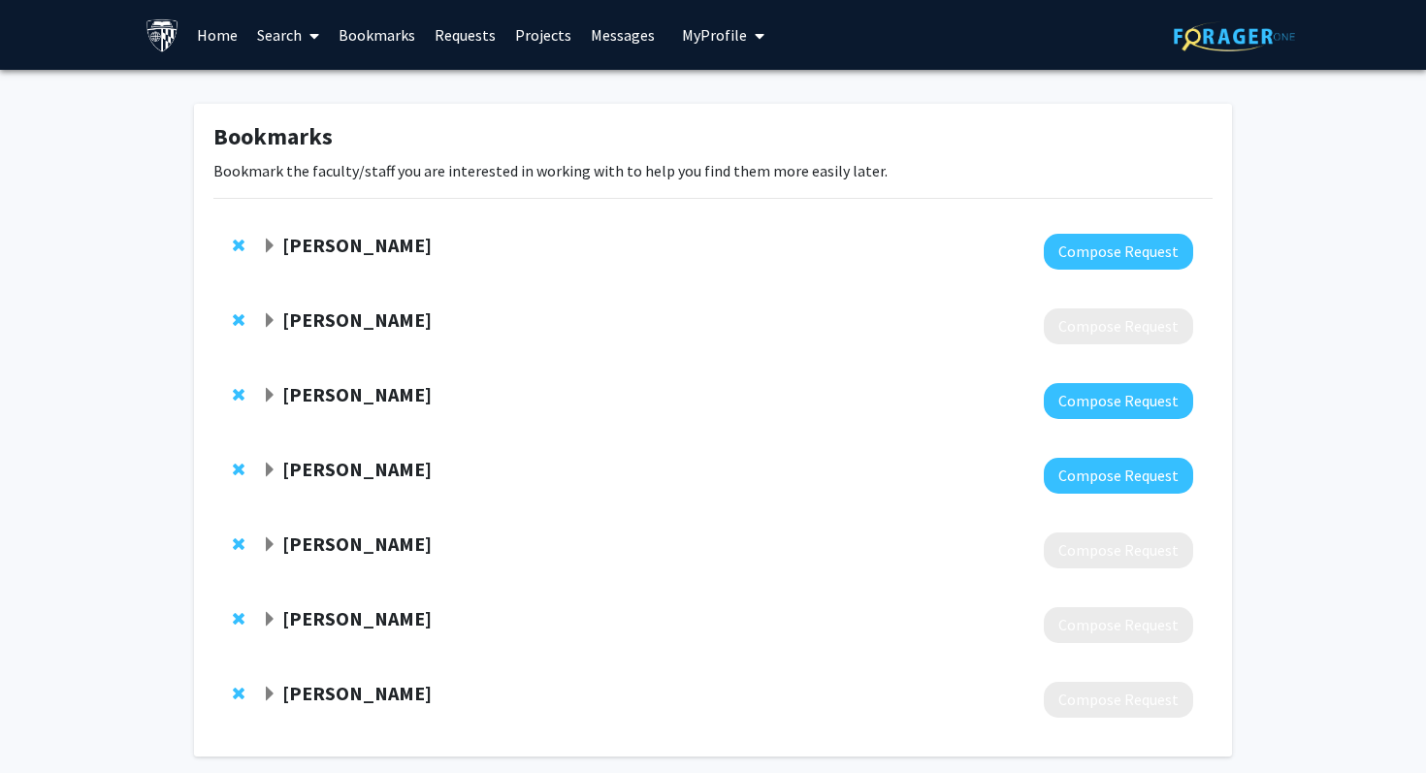
scroll to position [85, 0]
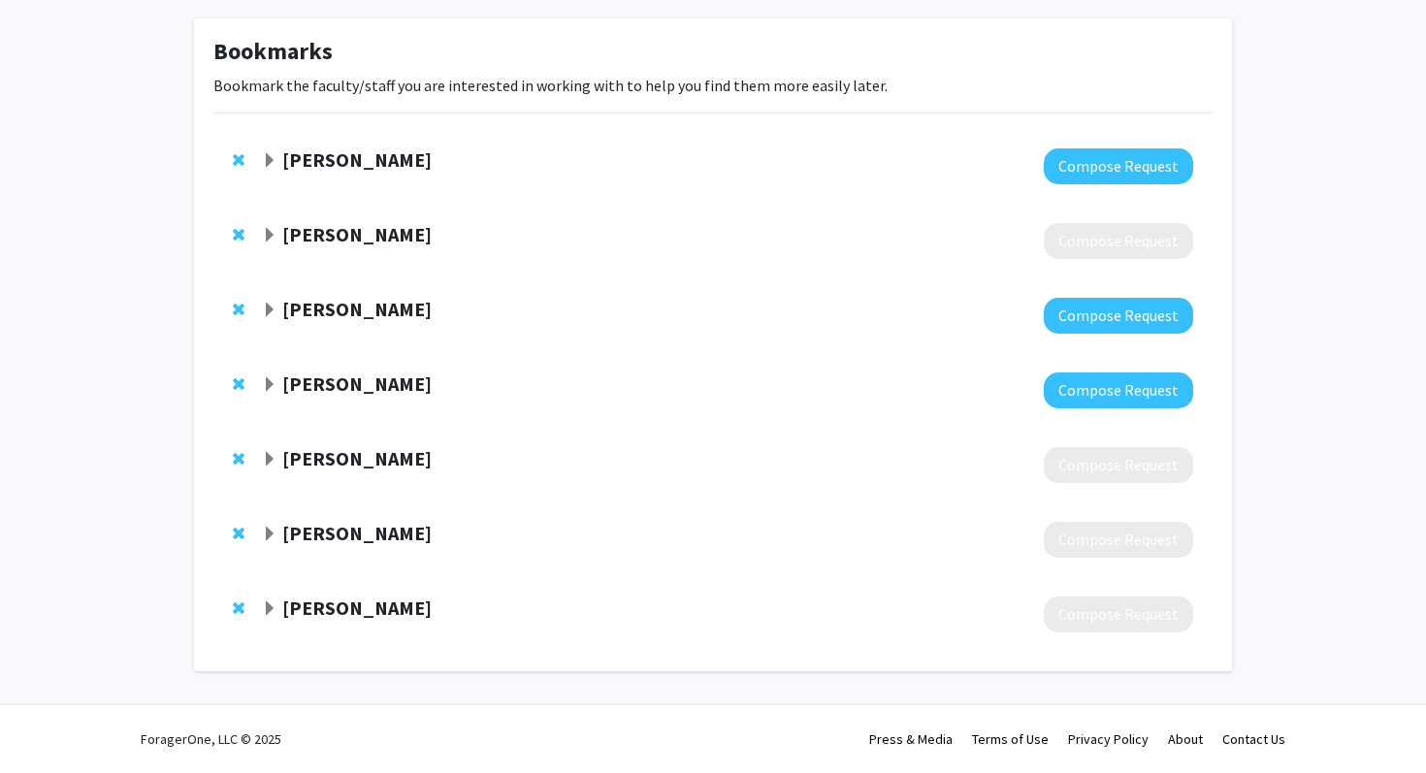
click at [264, 601] on span "Expand Peter Searson Bookmark" at bounding box center [270, 609] width 16 height 16
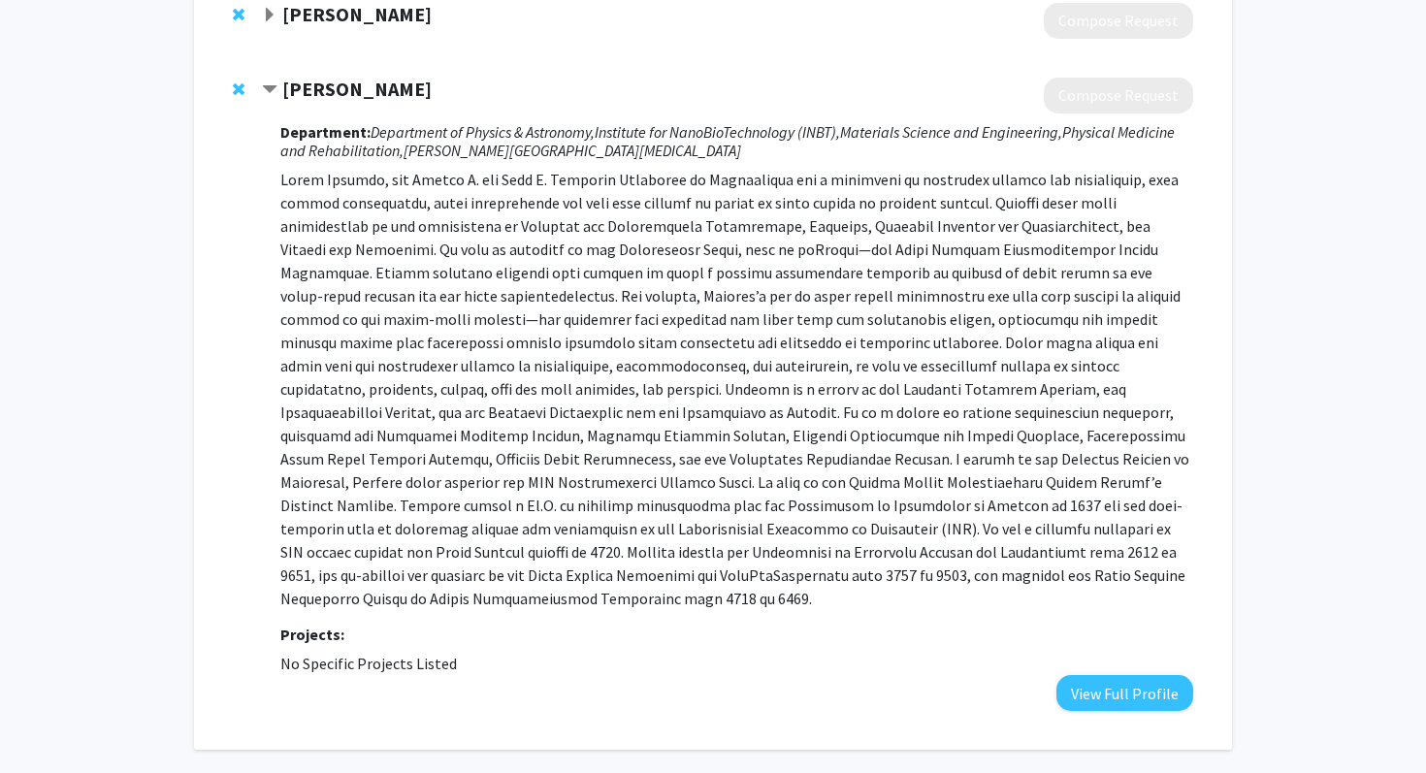
scroll to position [590, 0]
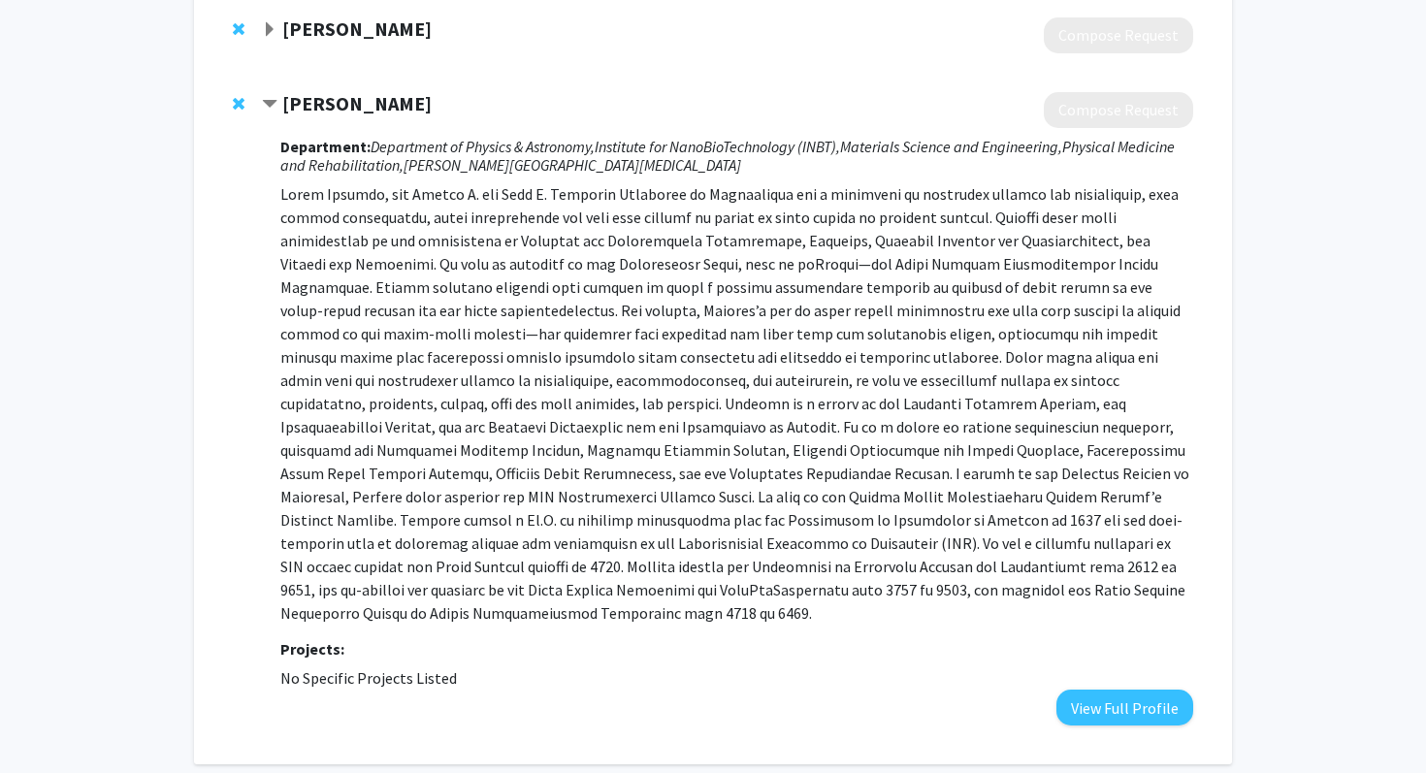
click at [273, 98] on span "Contract Peter Searson Bookmark" at bounding box center [270, 105] width 16 height 16
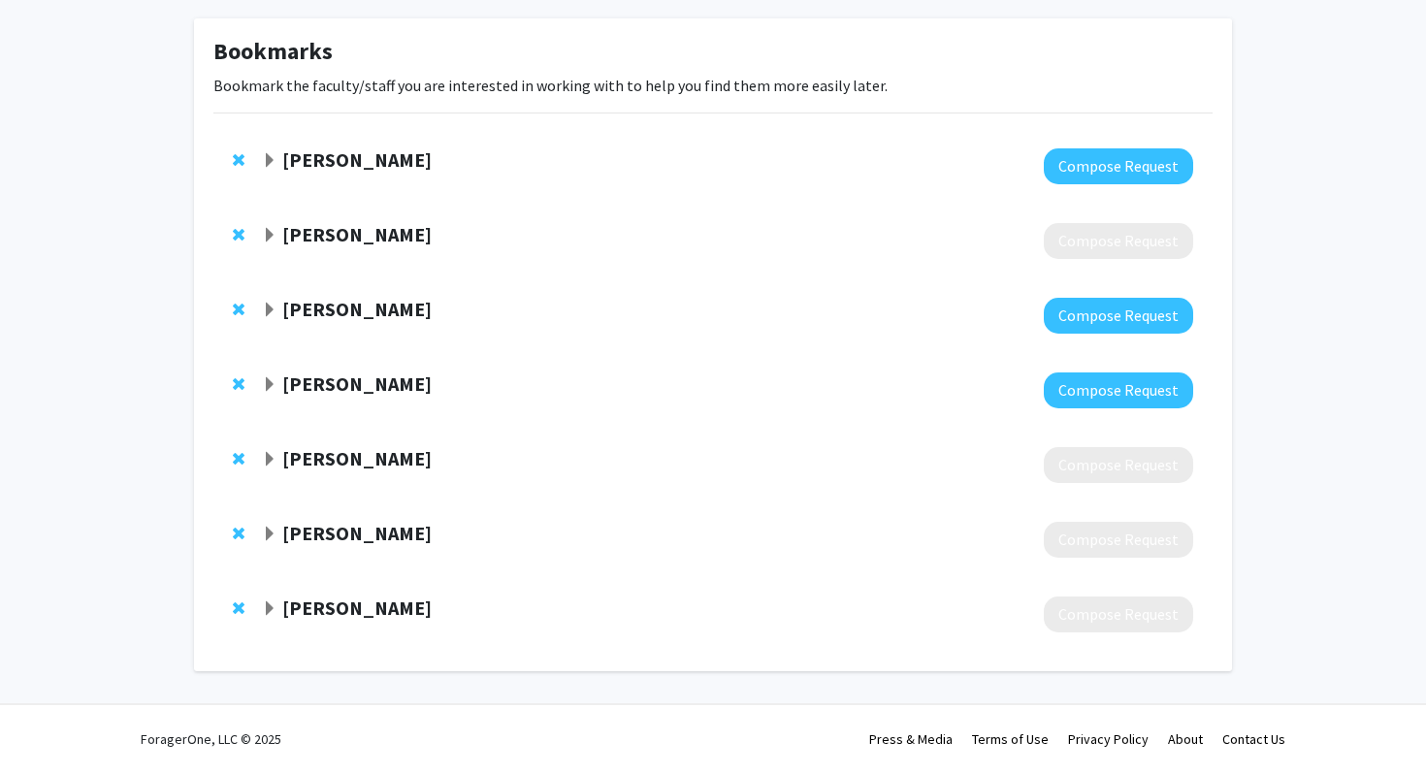
scroll to position [0, 0]
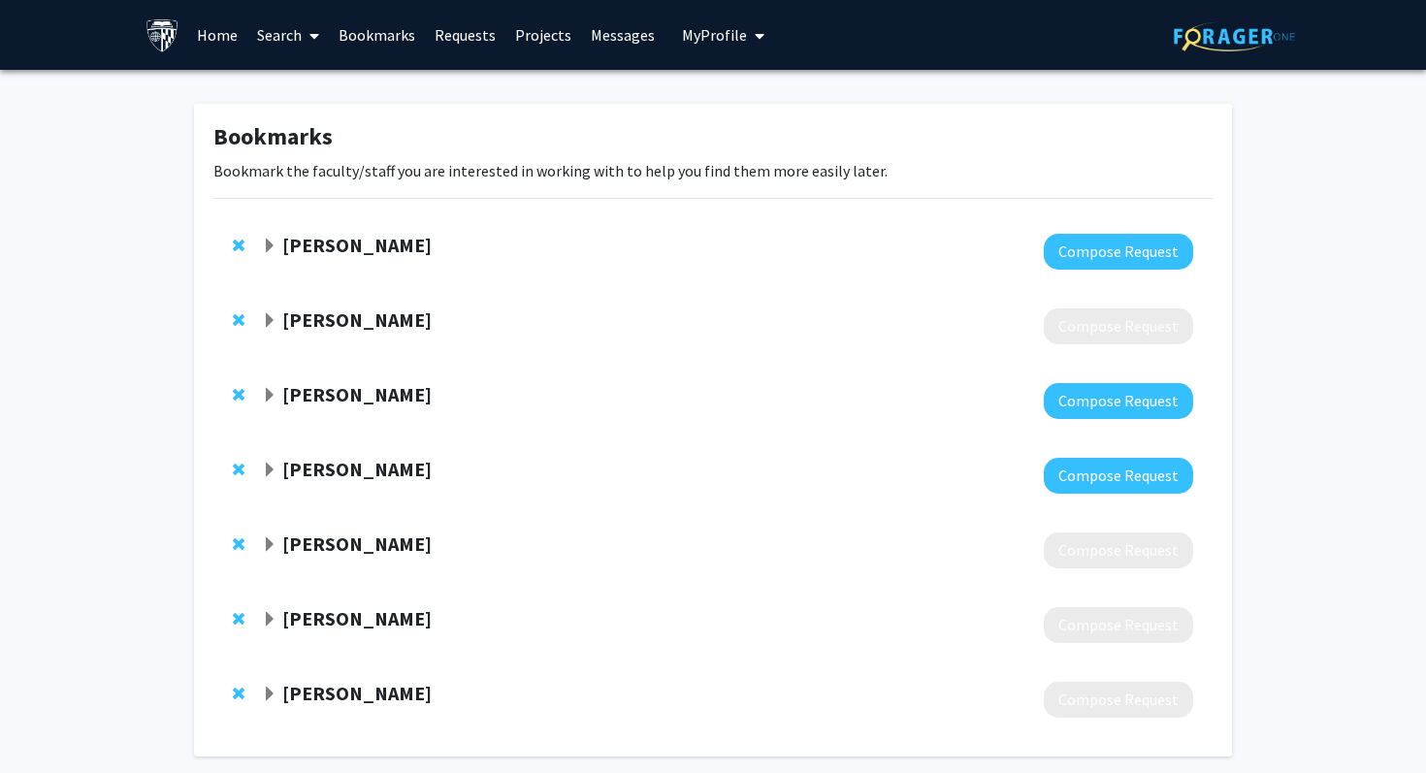
click at [267, 388] on span "Expand Kyu Han Bookmark" at bounding box center [270, 396] width 16 height 16
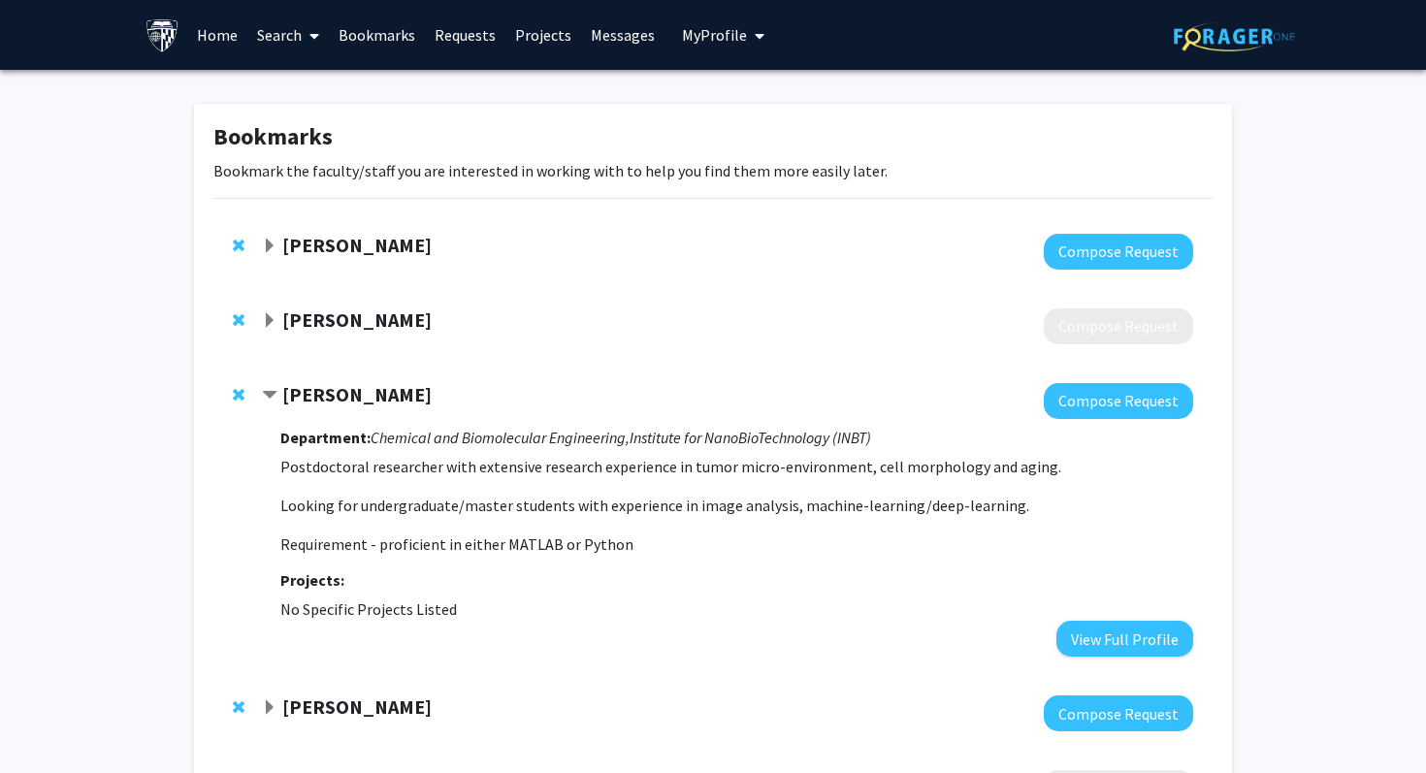
click at [267, 388] on span "Contract Kyu Han Bookmark" at bounding box center [270, 396] width 16 height 16
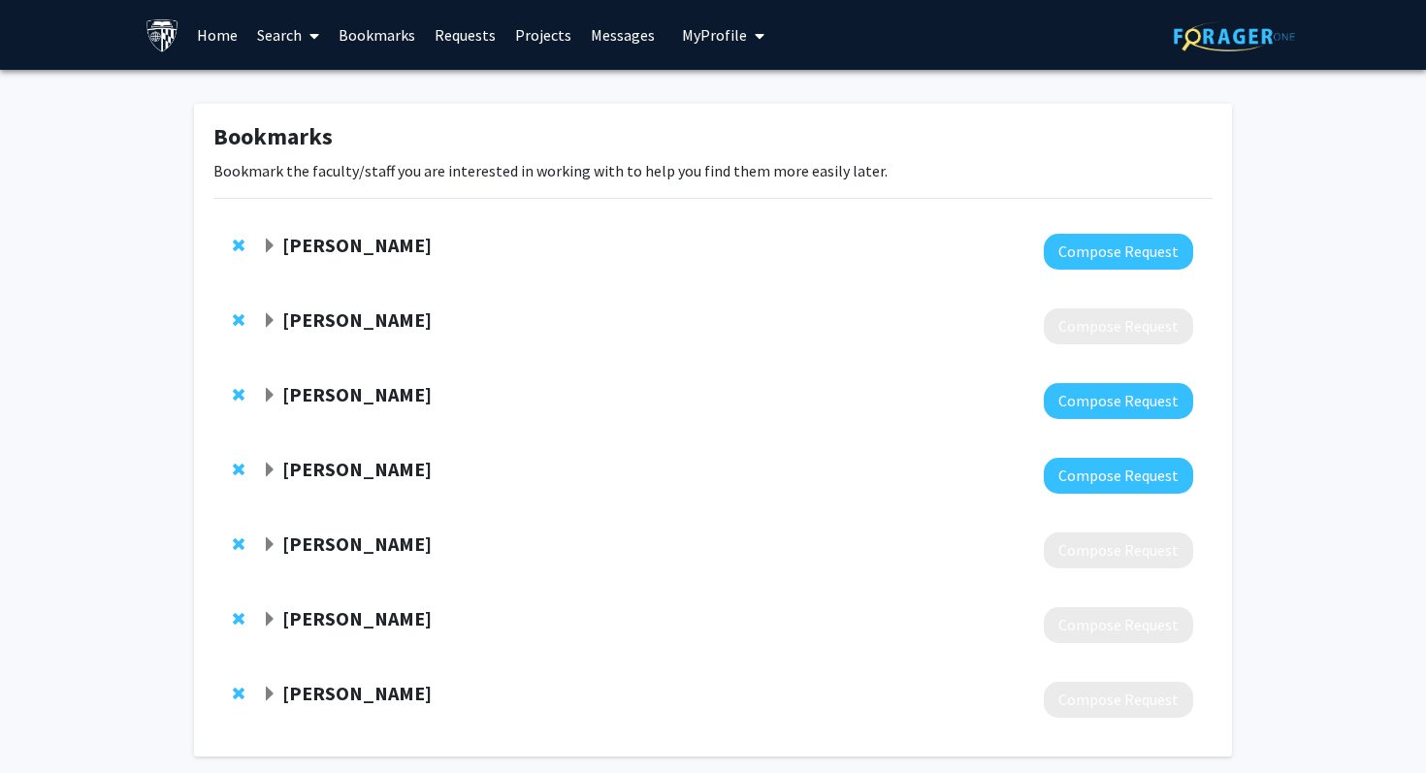
click at [238, 388] on span "Remove Kyu Han from bookmarks" at bounding box center [239, 395] width 12 height 16
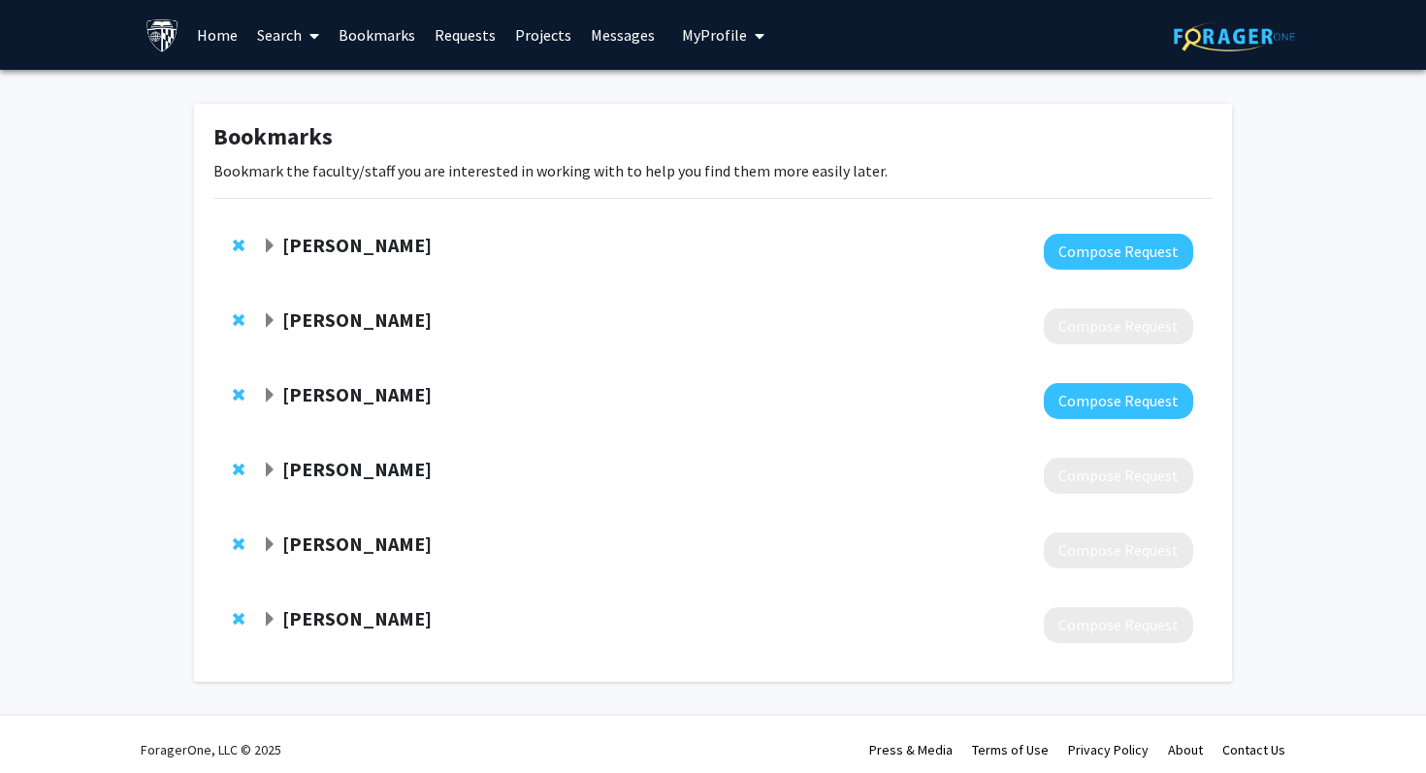
click at [271, 393] on span "Expand Jie Xiao Bookmark" at bounding box center [270, 396] width 16 height 16
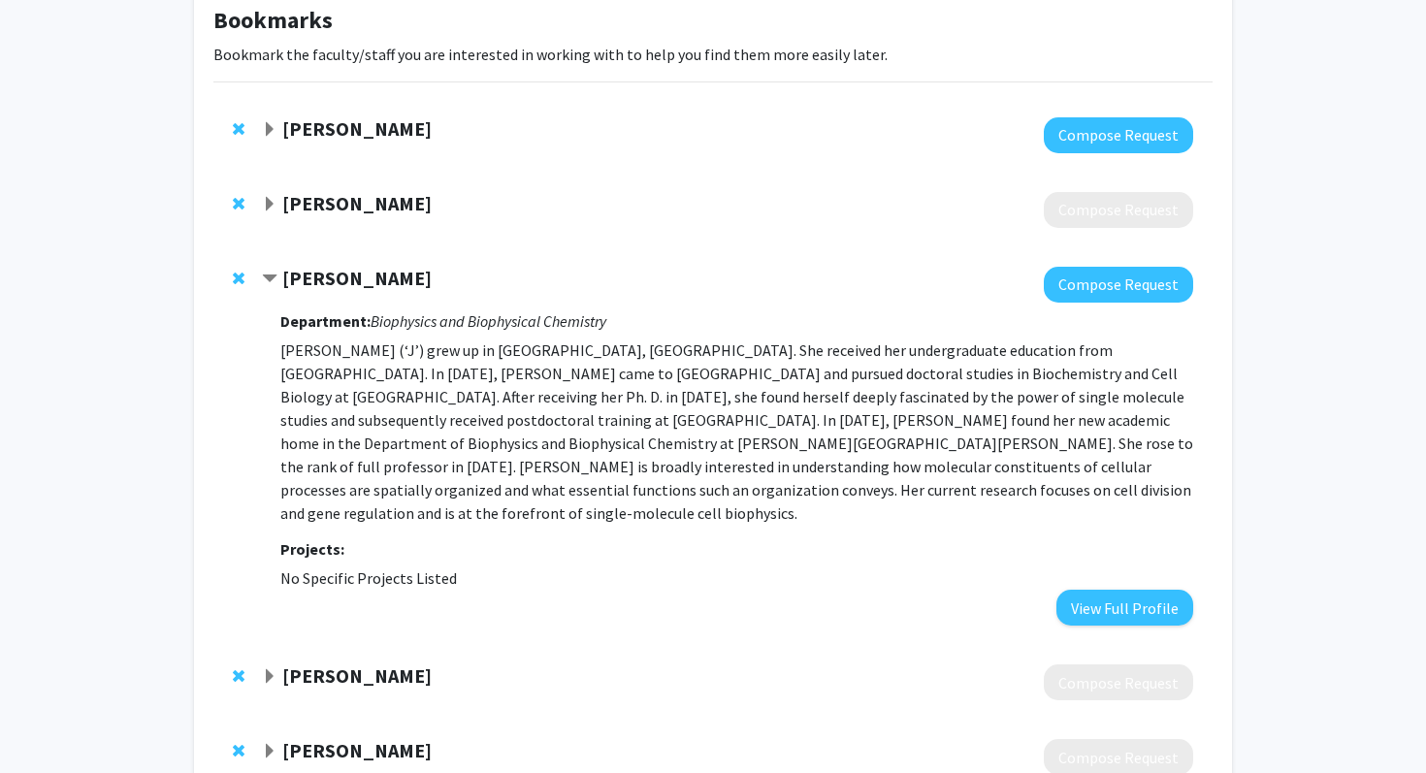
scroll to position [220, 0]
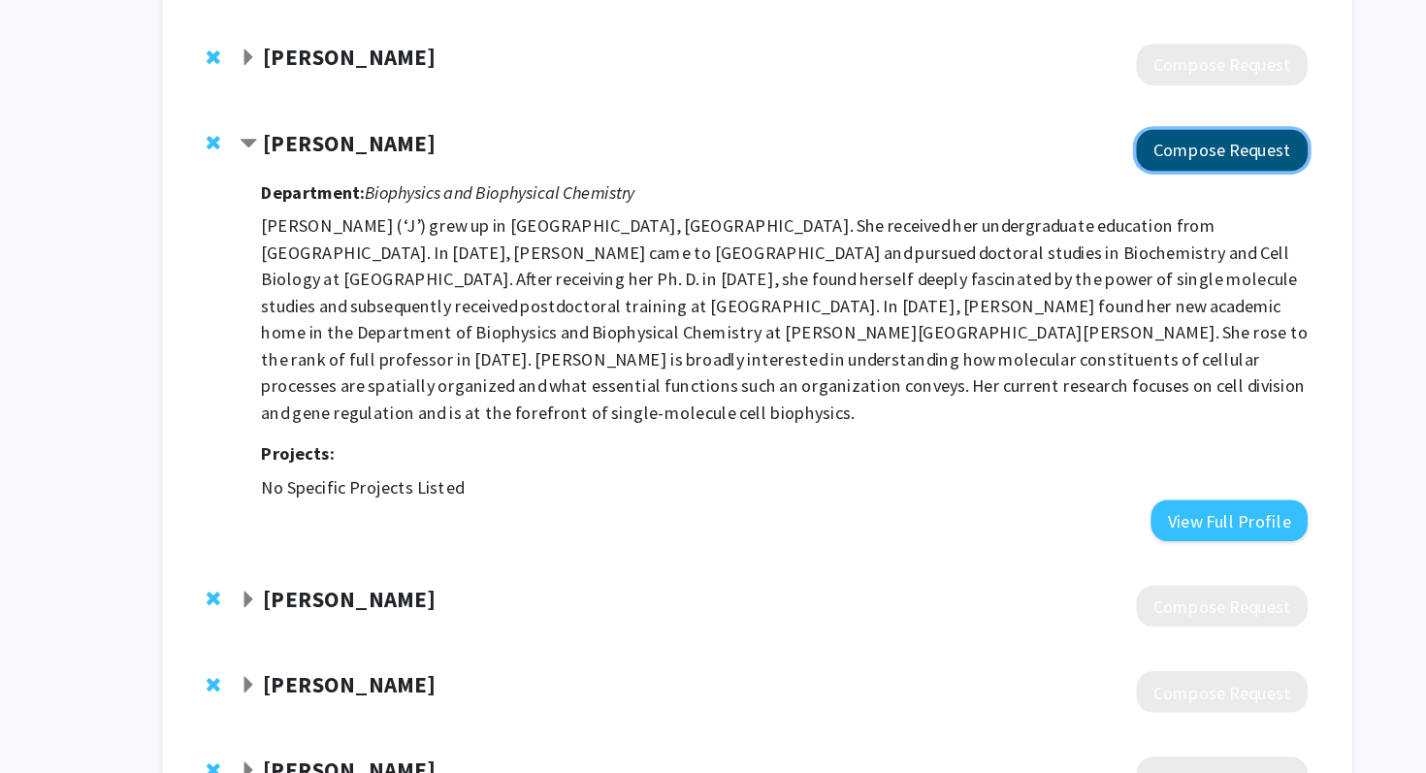
click at [1067, 187] on button "Compose Request" at bounding box center [1117, 181] width 149 height 36
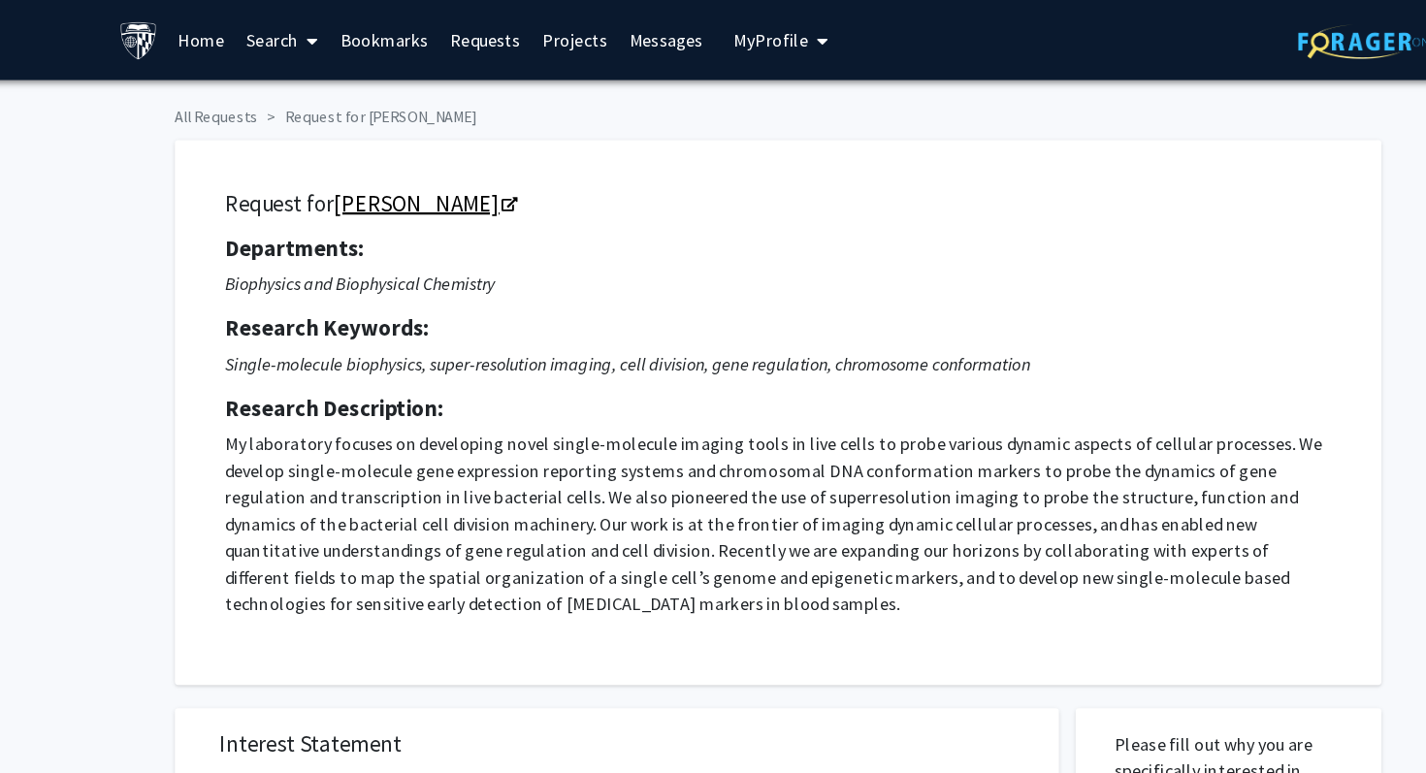
click at [479, 177] on icon "Opens in a new tab" at bounding box center [486, 179] width 14 height 13
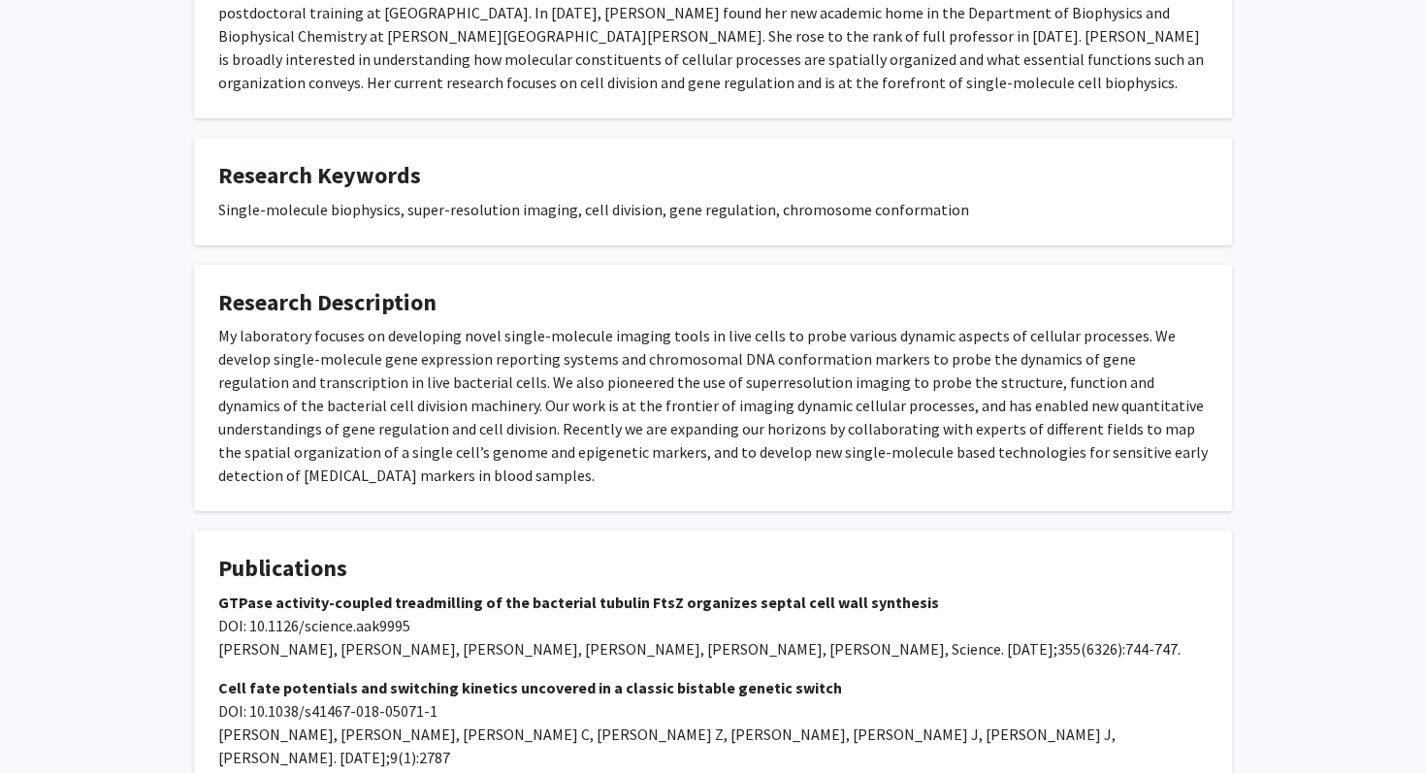
scroll to position [592, 0]
